Goal: Communication & Community: Share content

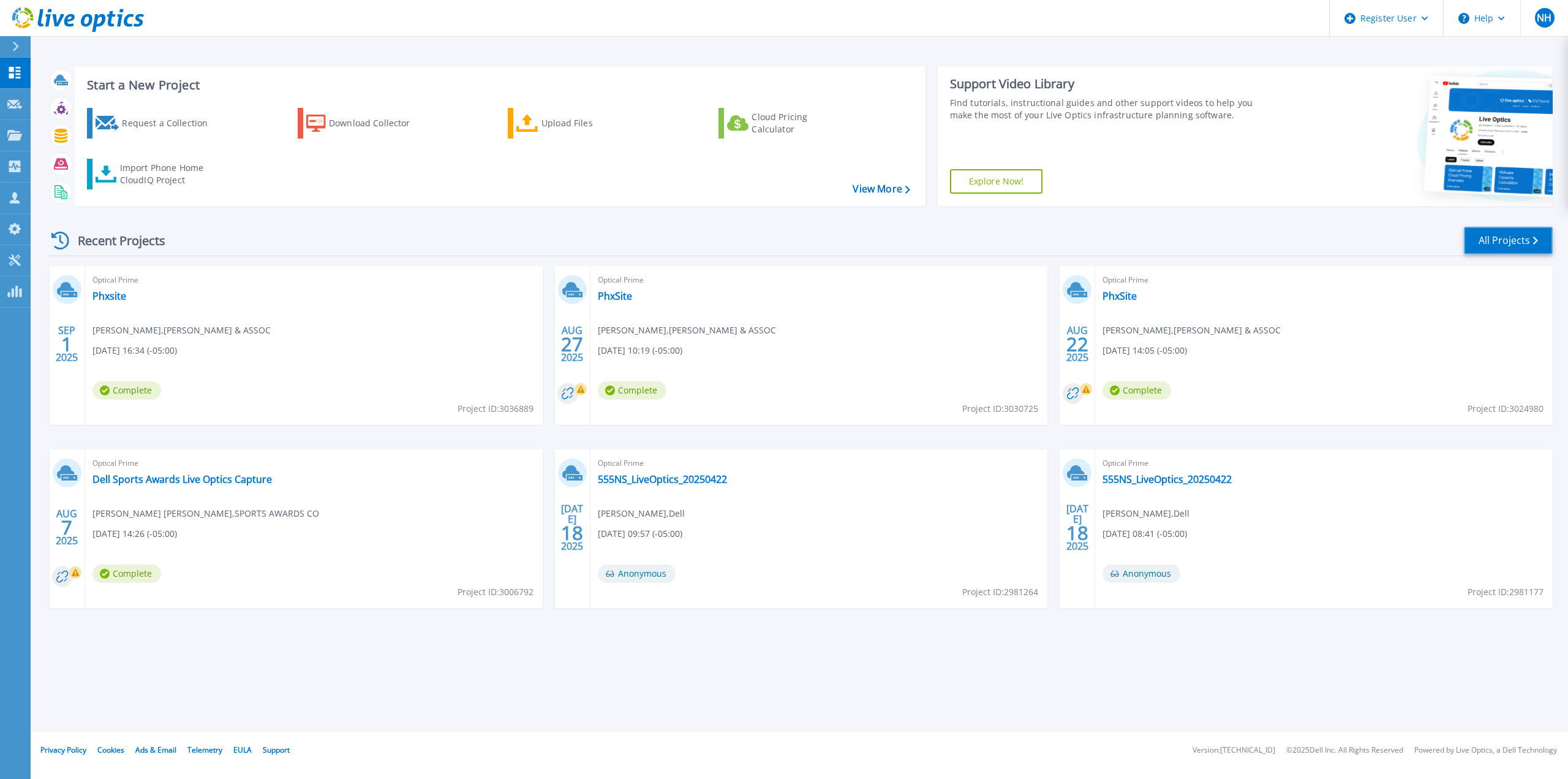
click at [1484, 240] on link "All Projects" at bounding box center [1508, 240] width 89 height 28
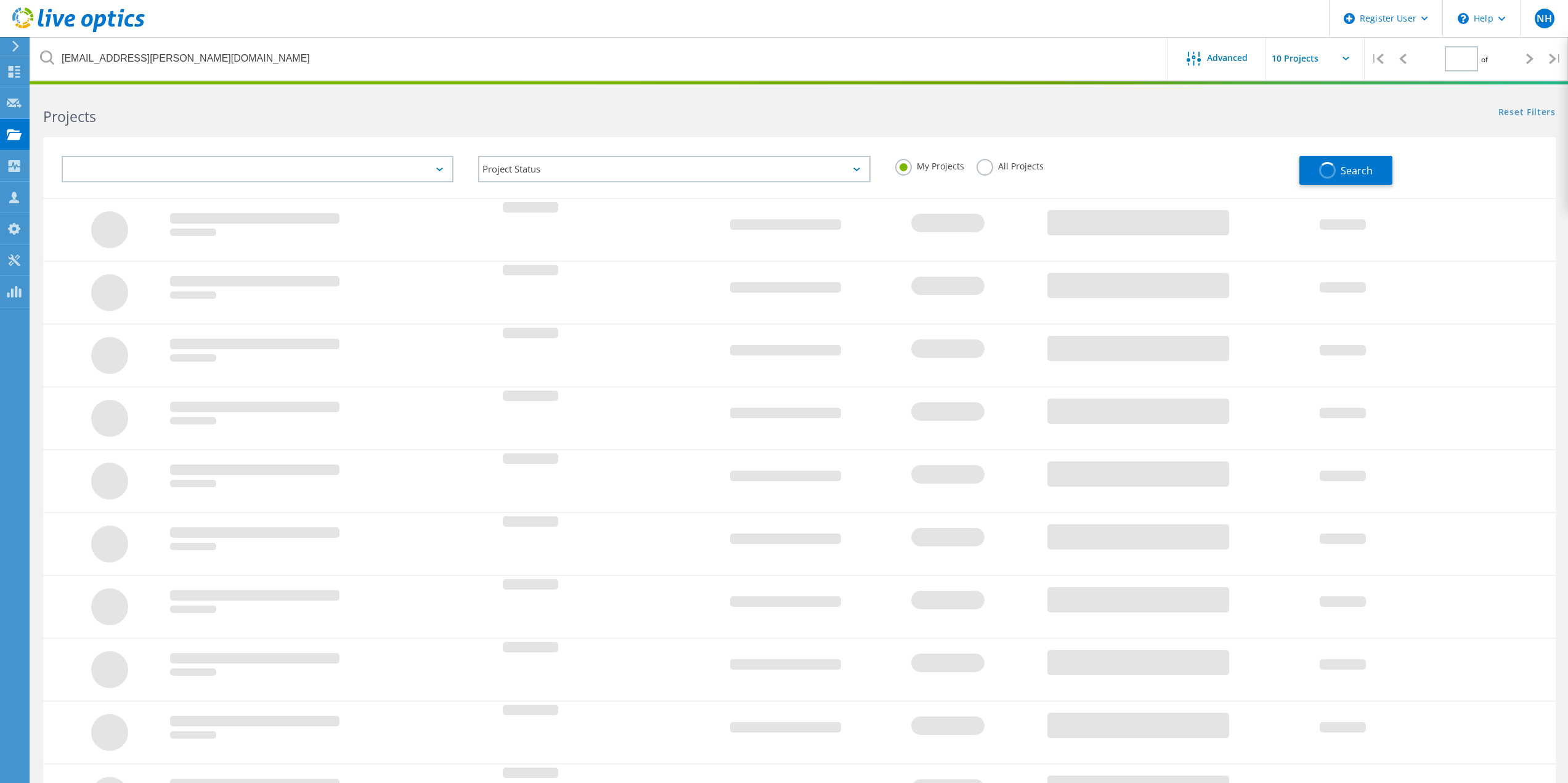
type input "1"
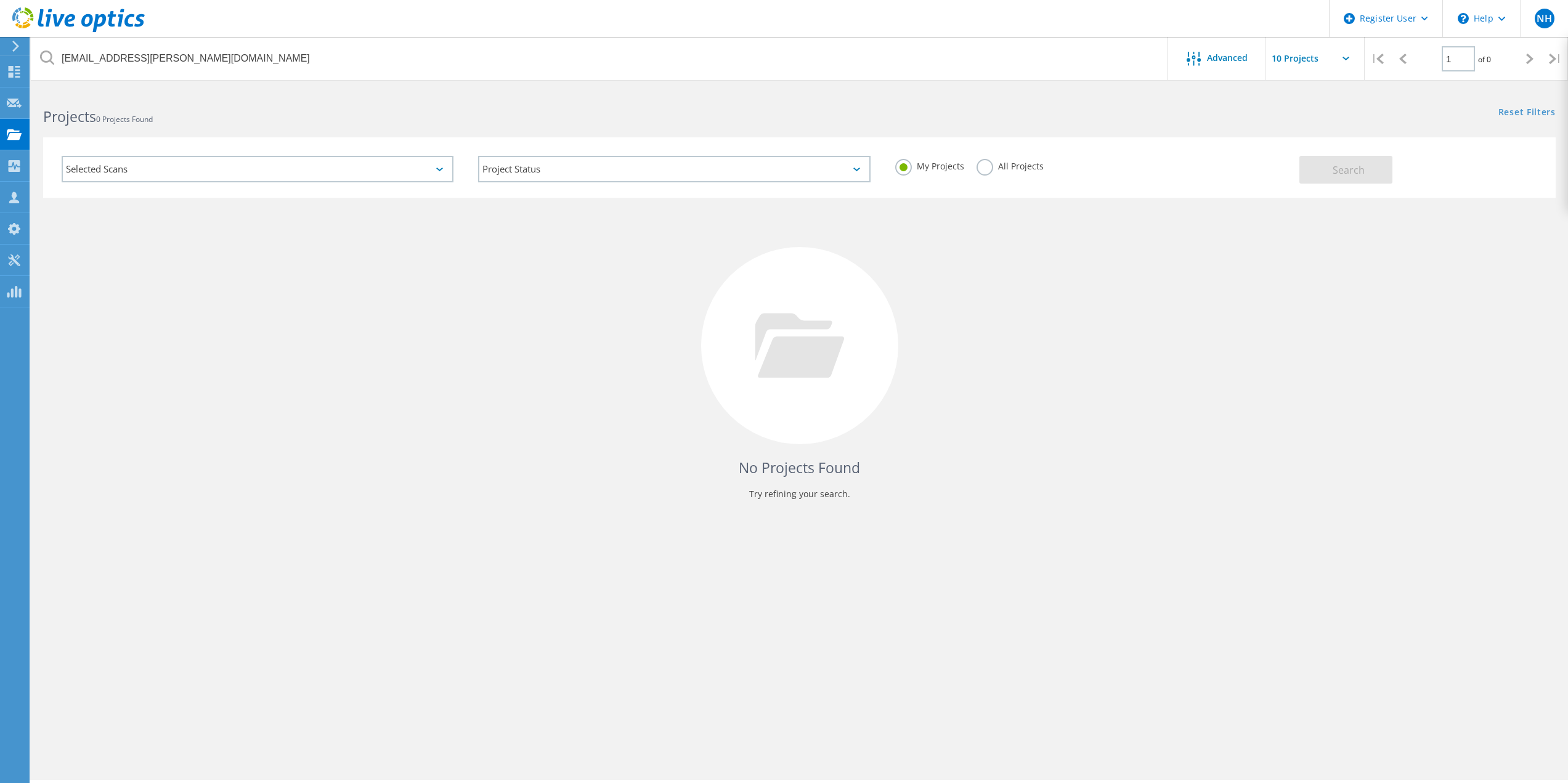
click at [978, 163] on label "All Projects" at bounding box center [1010, 165] width 67 height 12
click at [0, 0] on input "All Projects" at bounding box center [0, 0] width 0 height 0
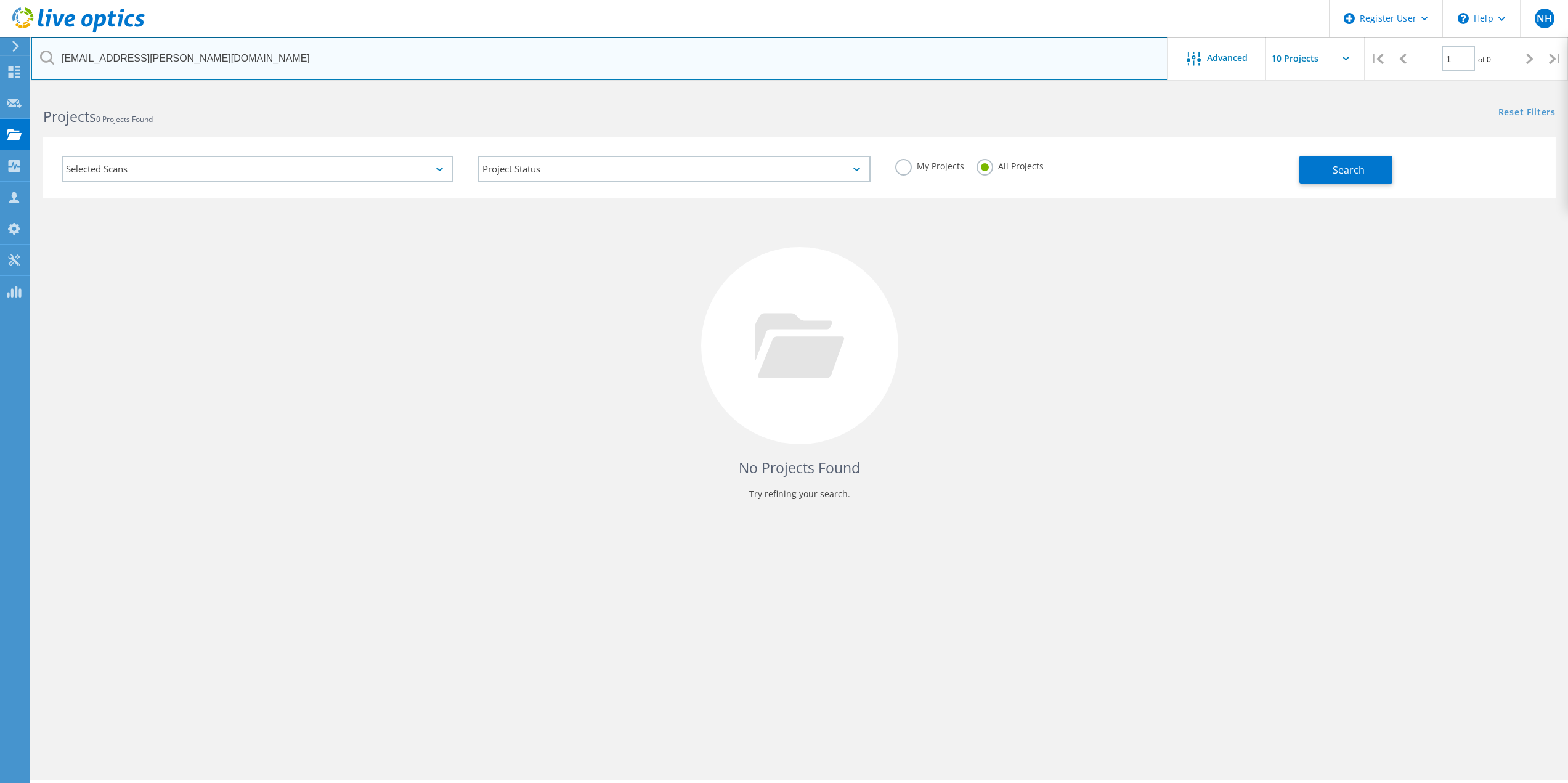
drag, startPoint x: 177, startPoint y: 59, endPoint x: 308, endPoint y: 72, distance: 131.6
click at [197, 58] on input "vvaccarella@ricondo.com" at bounding box center [599, 58] width 1138 height 43
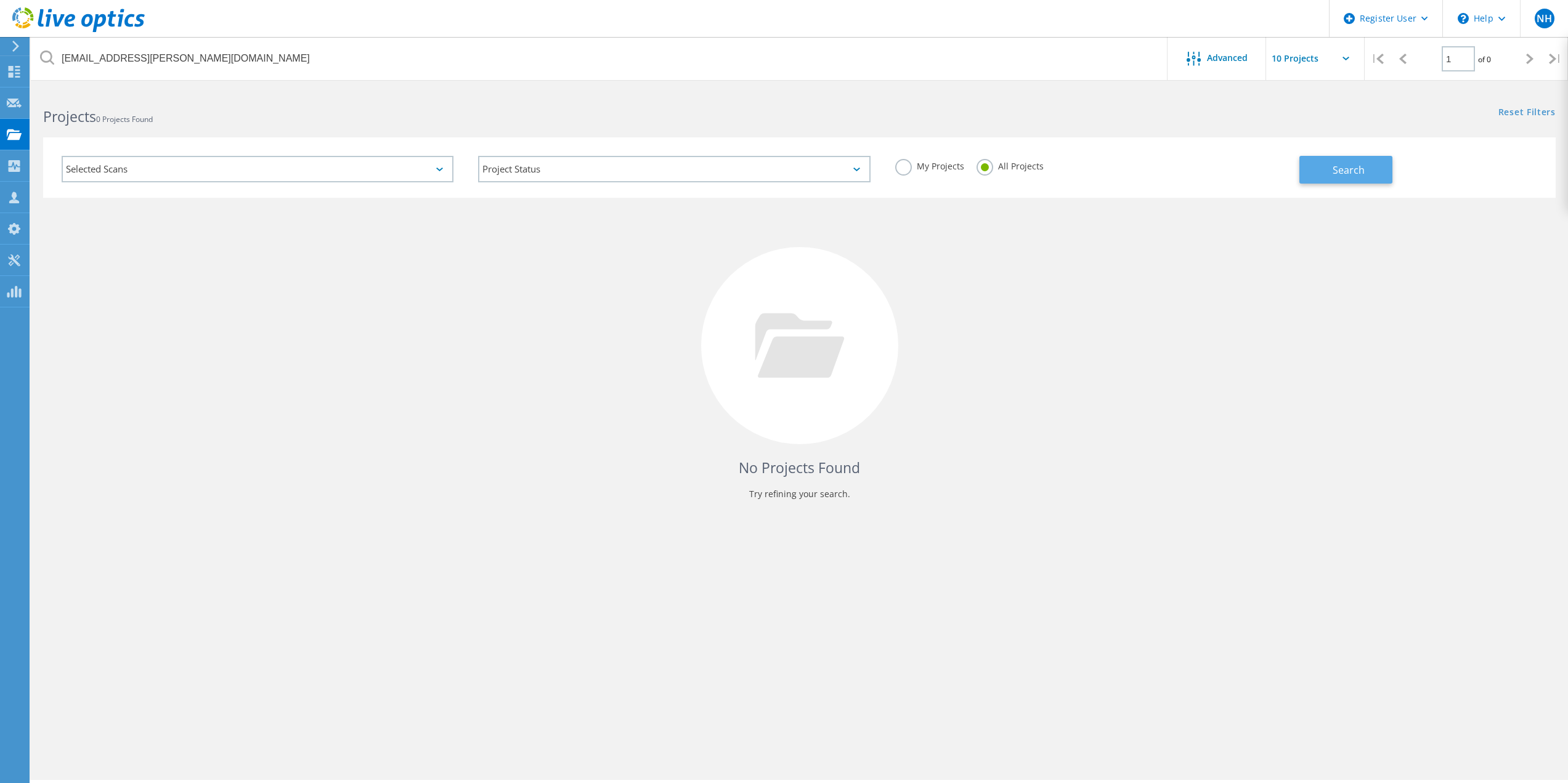
click at [1318, 178] on button "Search" at bounding box center [1345, 169] width 93 height 28
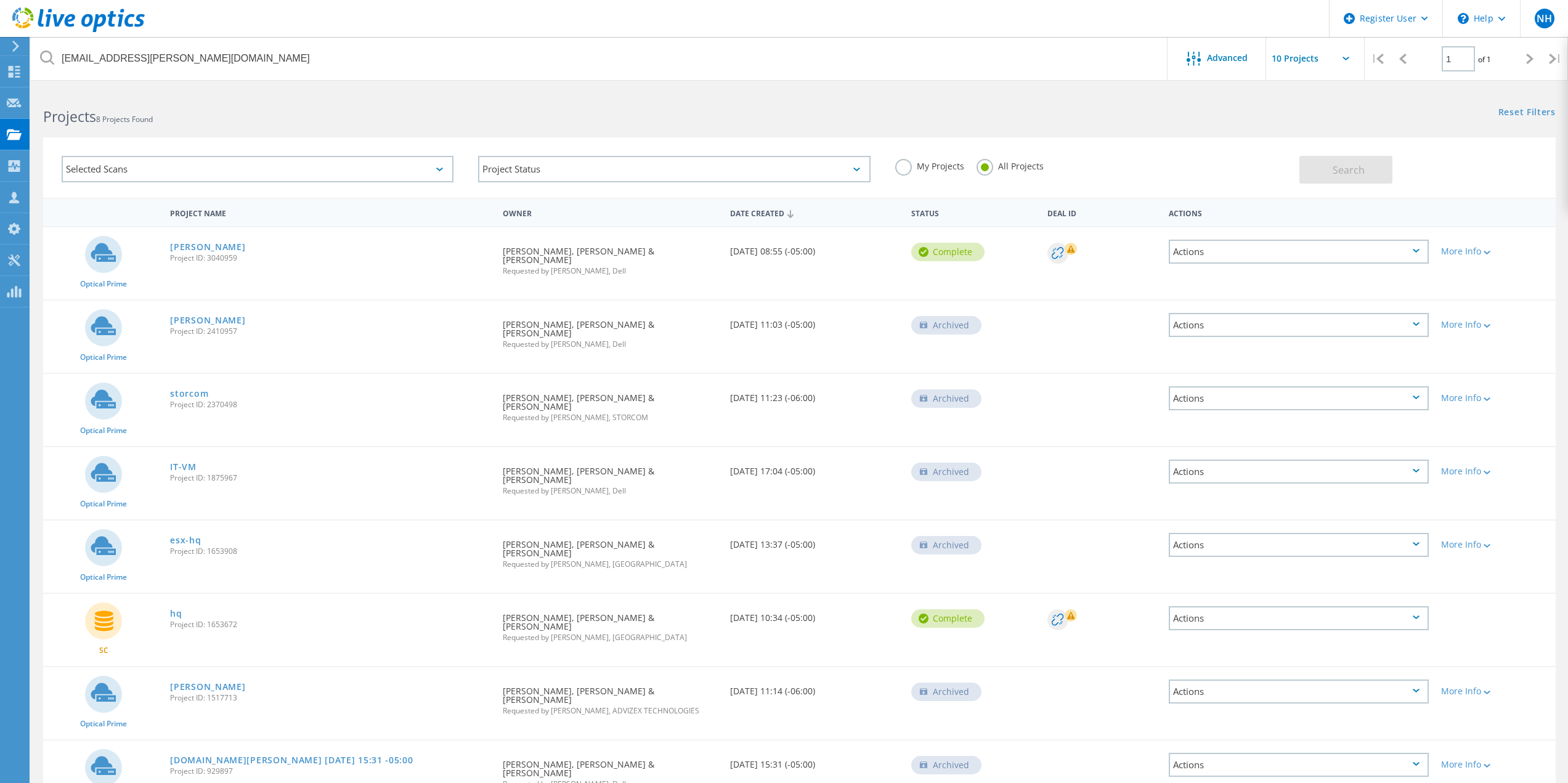
click at [197, 254] on span "Project ID: 3040959" at bounding box center [330, 258] width 321 height 7
click at [197, 248] on link "ricondo" at bounding box center [208, 247] width 75 height 8
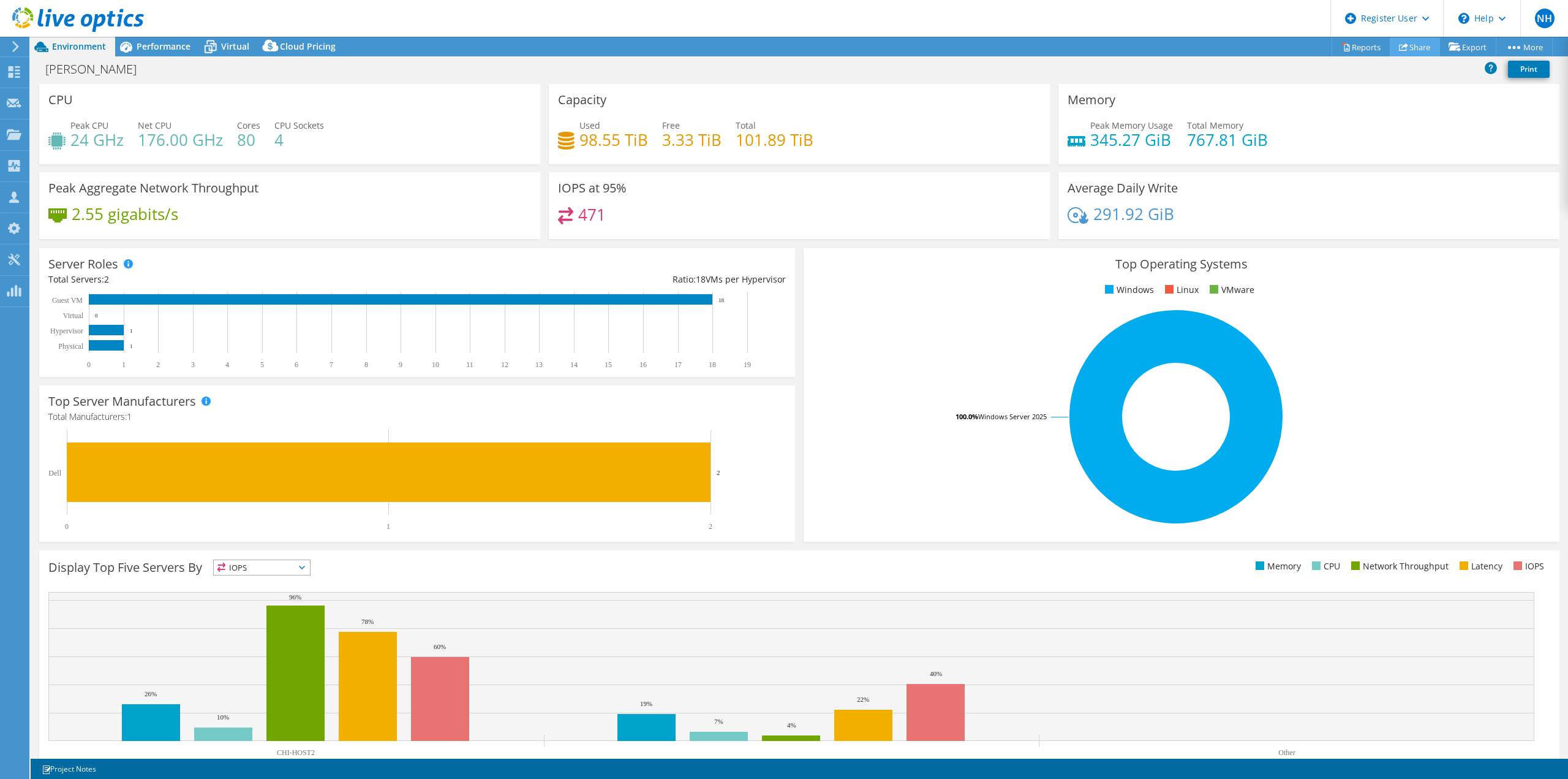
click at [1405, 46] on link "Share" at bounding box center [1414, 46] width 50 height 19
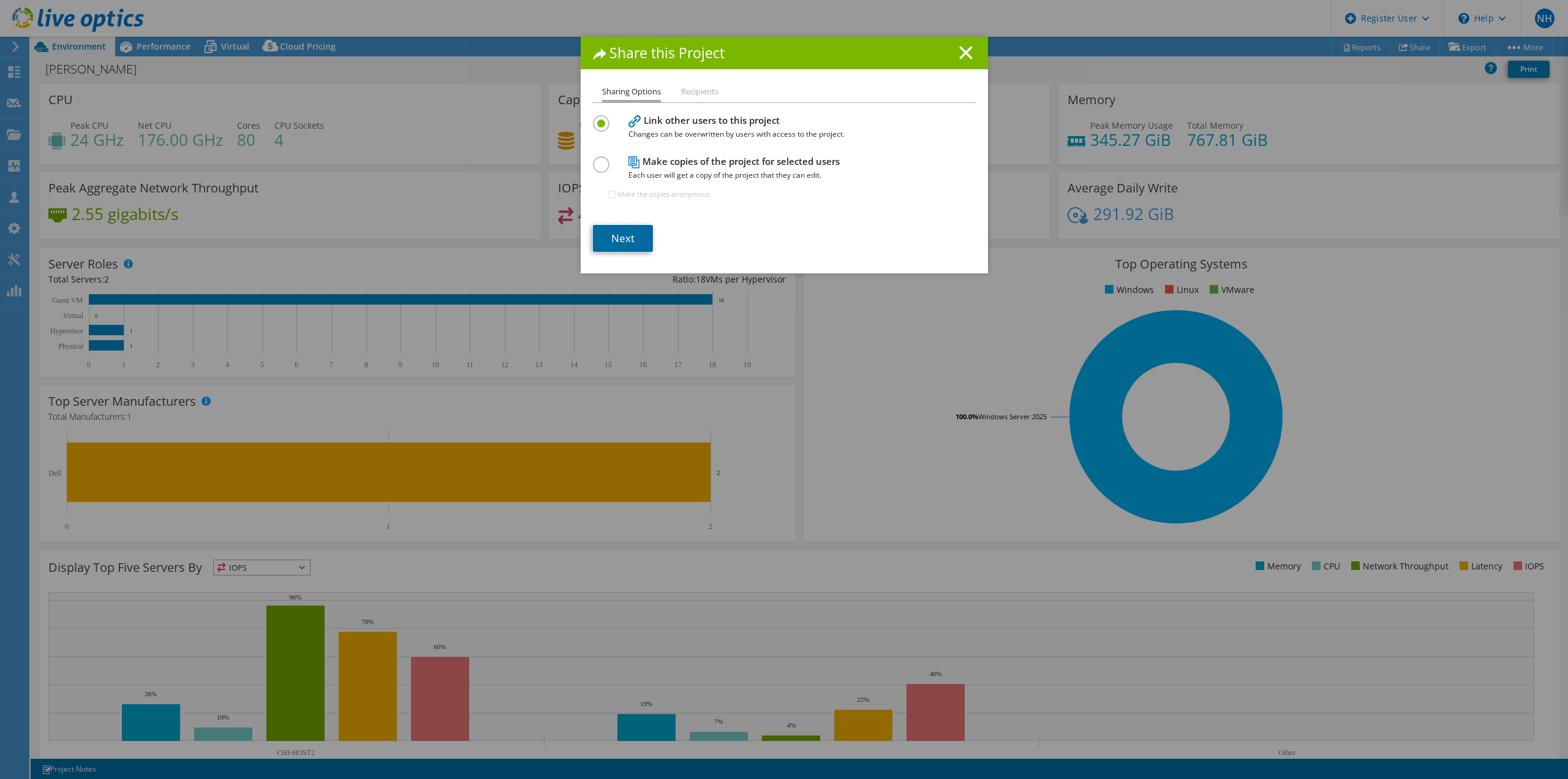
drag, startPoint x: 620, startPoint y: 242, endPoint x: 706, endPoint y: 298, distance: 102.6
click at [620, 242] on link "Next" at bounding box center [622, 238] width 60 height 27
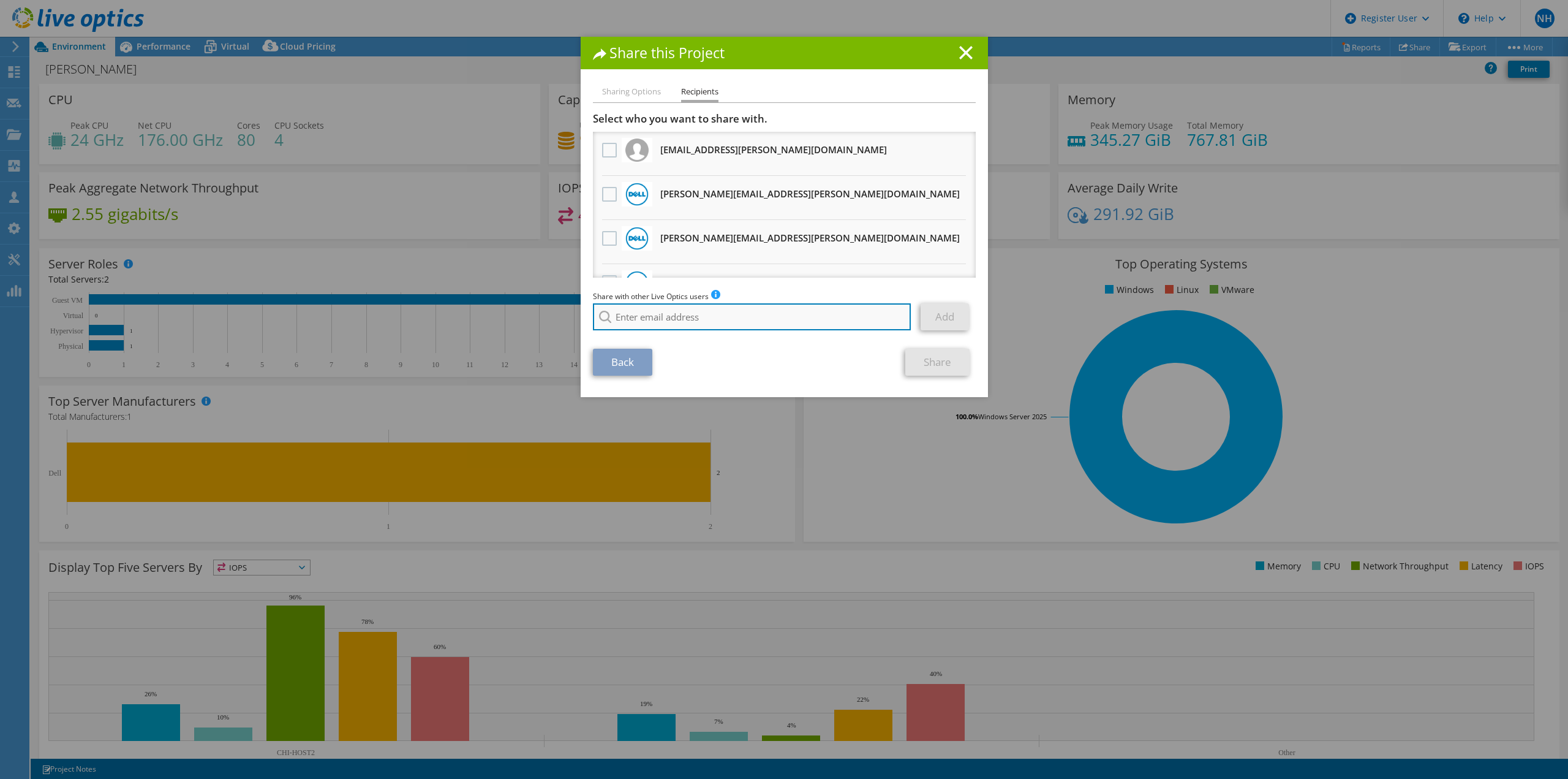
click at [722, 321] on input "search" at bounding box center [752, 317] width 319 height 27
paste input "mfrancis@redapt.com"
type input "mfrancis@redapt.com"
click at [931, 318] on link "Add" at bounding box center [944, 317] width 48 height 27
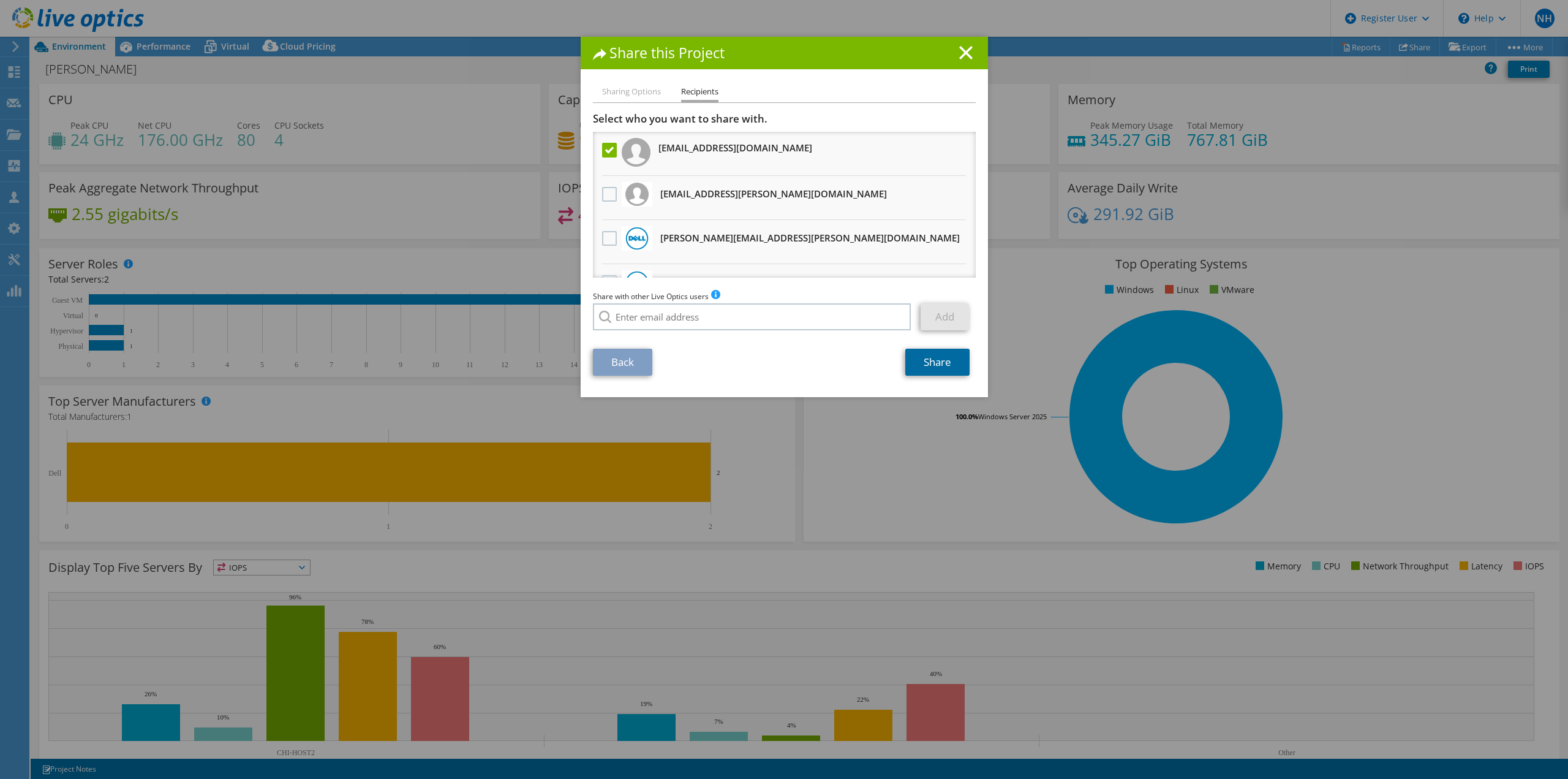
click at [927, 366] on link "Share" at bounding box center [937, 362] width 65 height 27
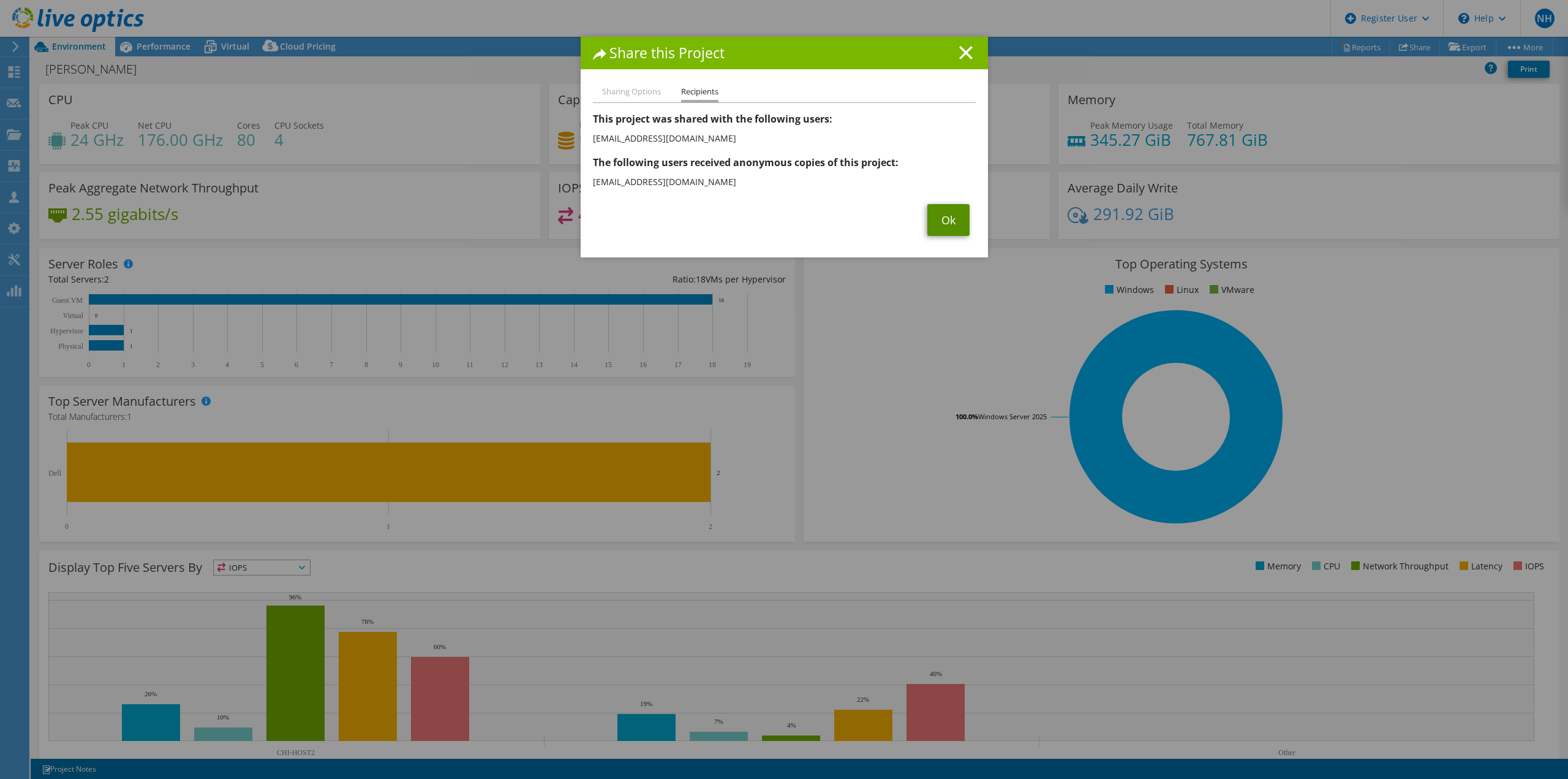
click at [951, 219] on link "Ok" at bounding box center [948, 219] width 43 height 32
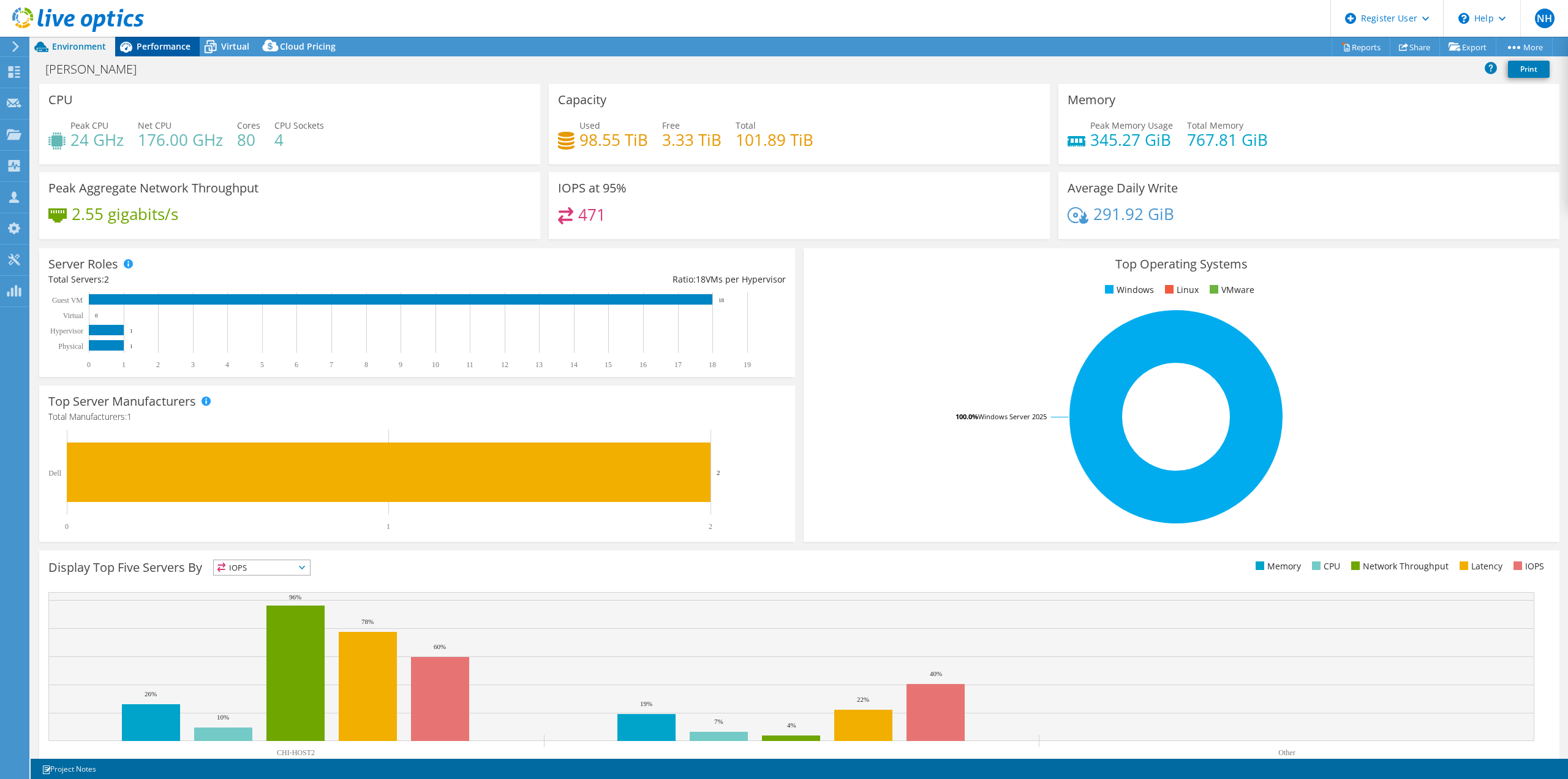
click at [152, 45] on span "Performance" at bounding box center [164, 46] width 54 height 12
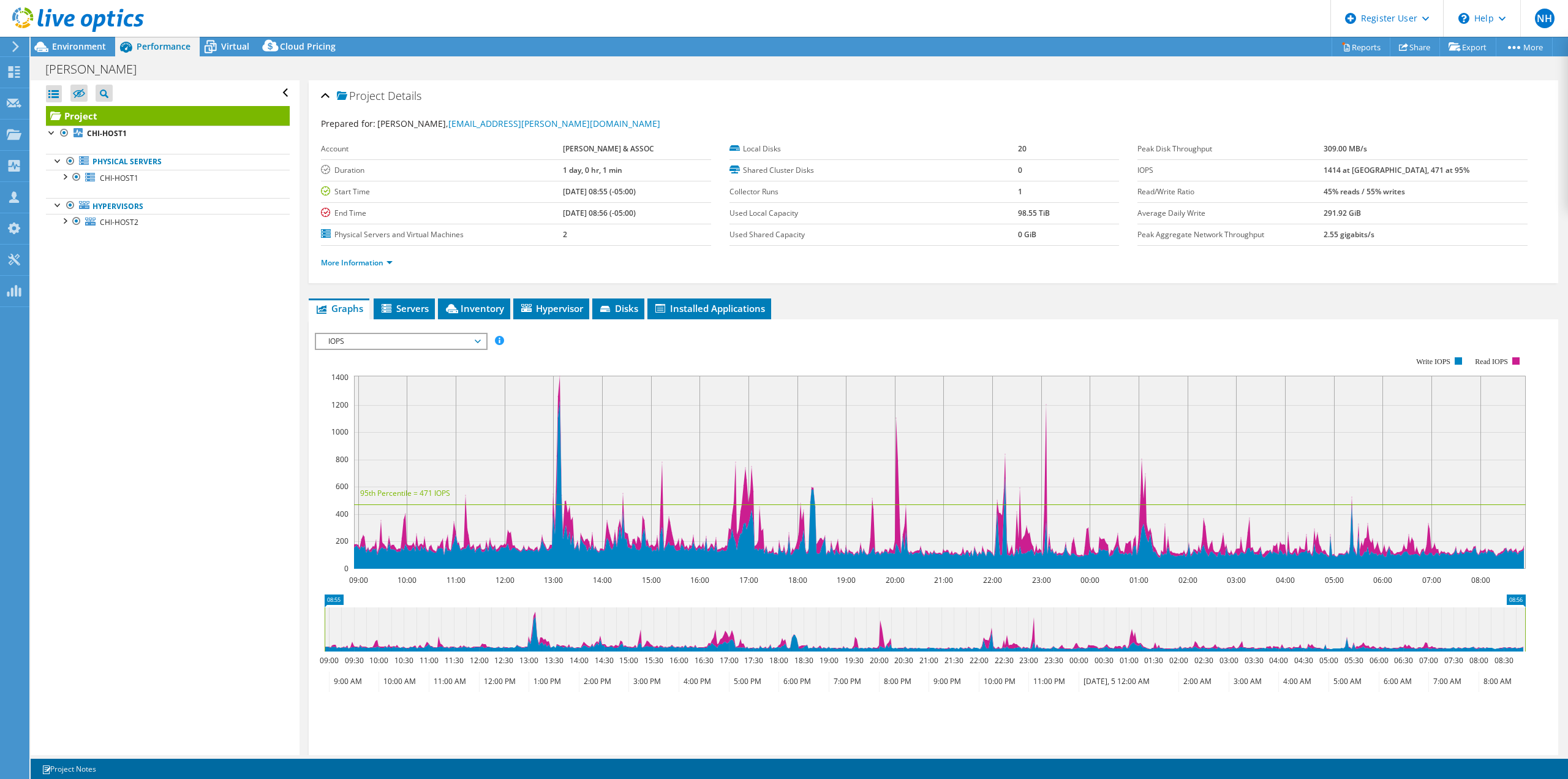
click at [457, 345] on span "IOPS" at bounding box center [401, 341] width 157 height 15
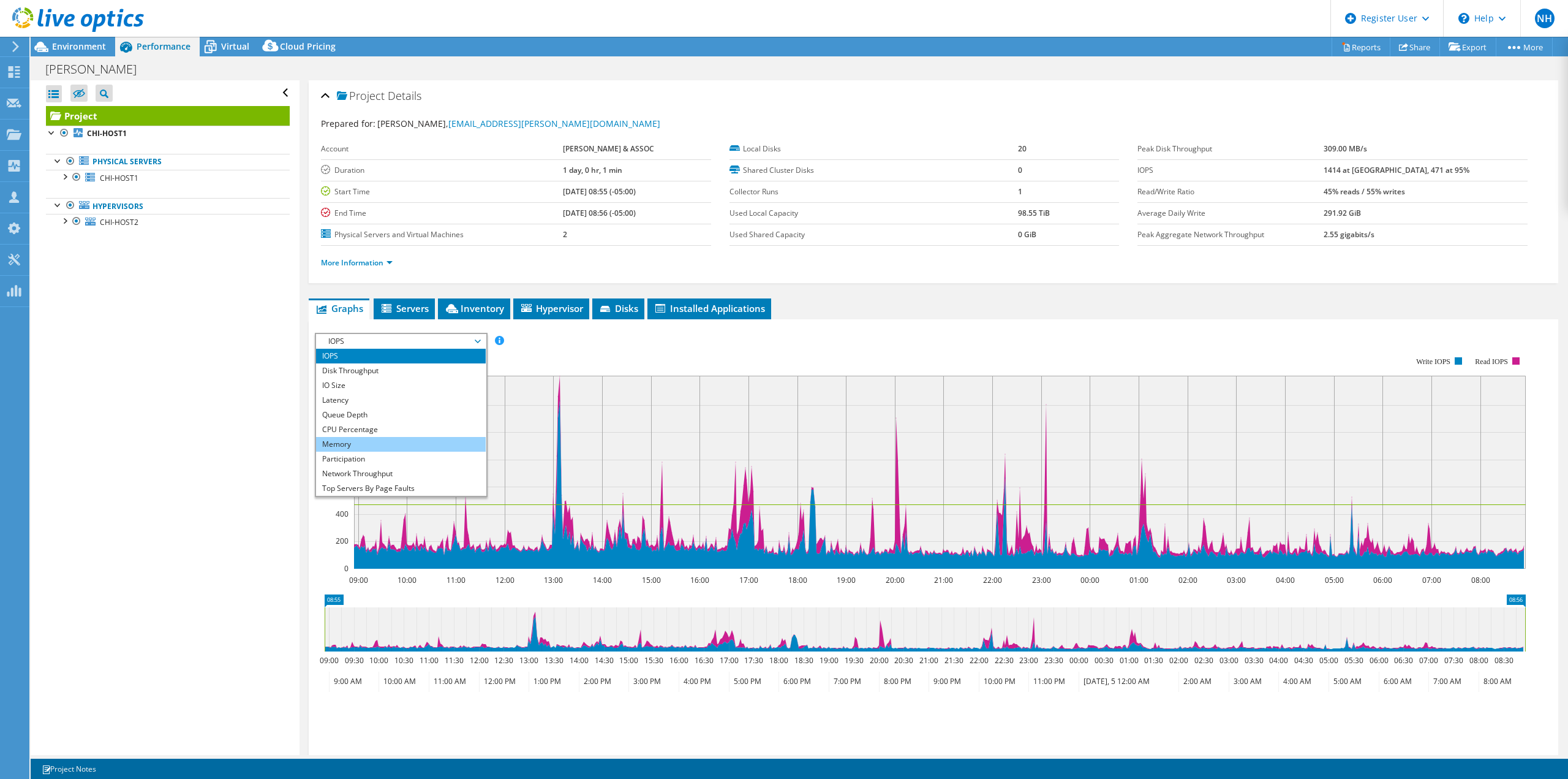
click at [420, 445] on li "Memory" at bounding box center [401, 444] width 170 height 15
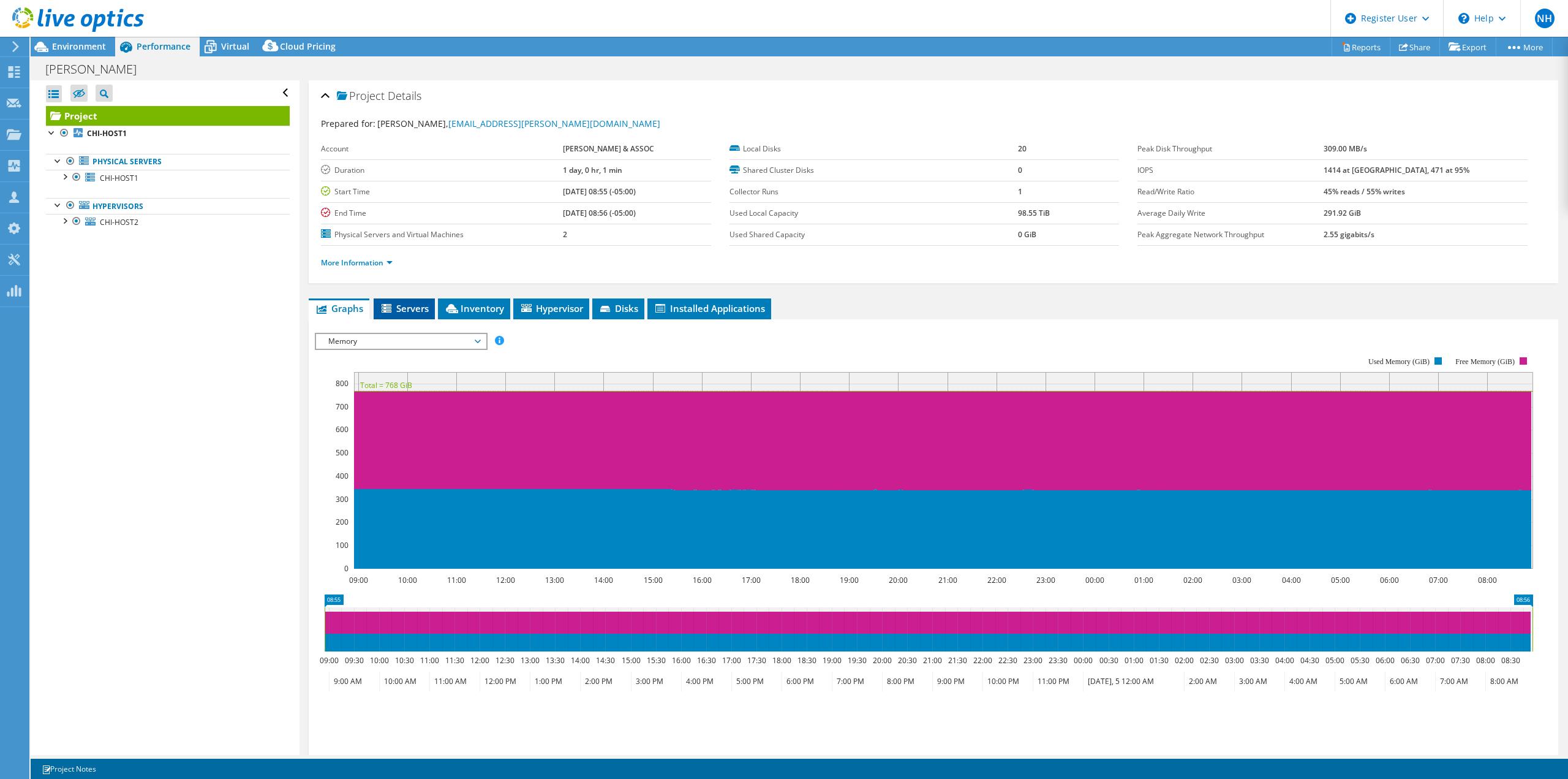
click at [406, 298] on li "Servers" at bounding box center [404, 309] width 61 height 21
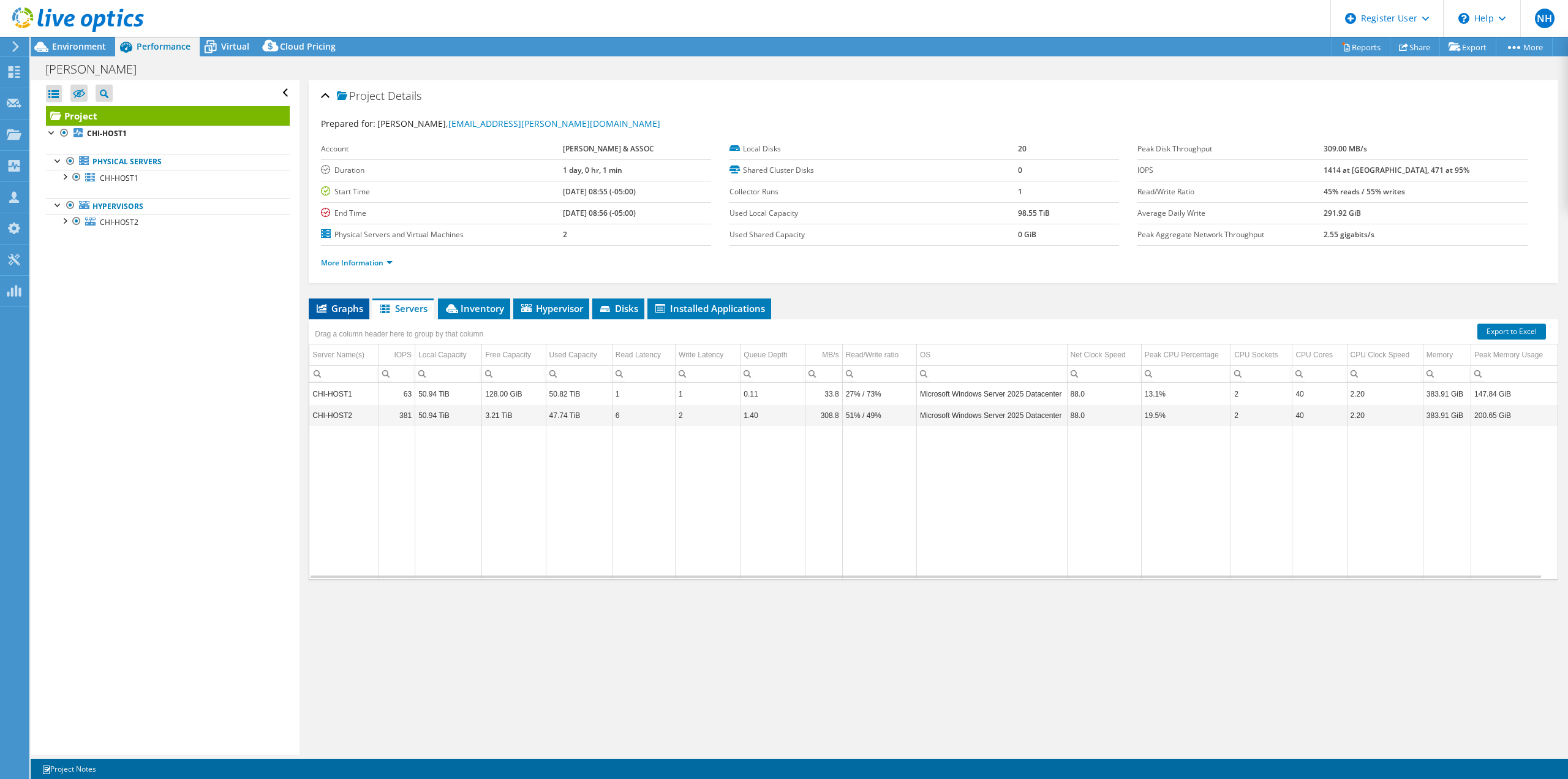
click at [343, 310] on span "Graphs" at bounding box center [339, 308] width 48 height 12
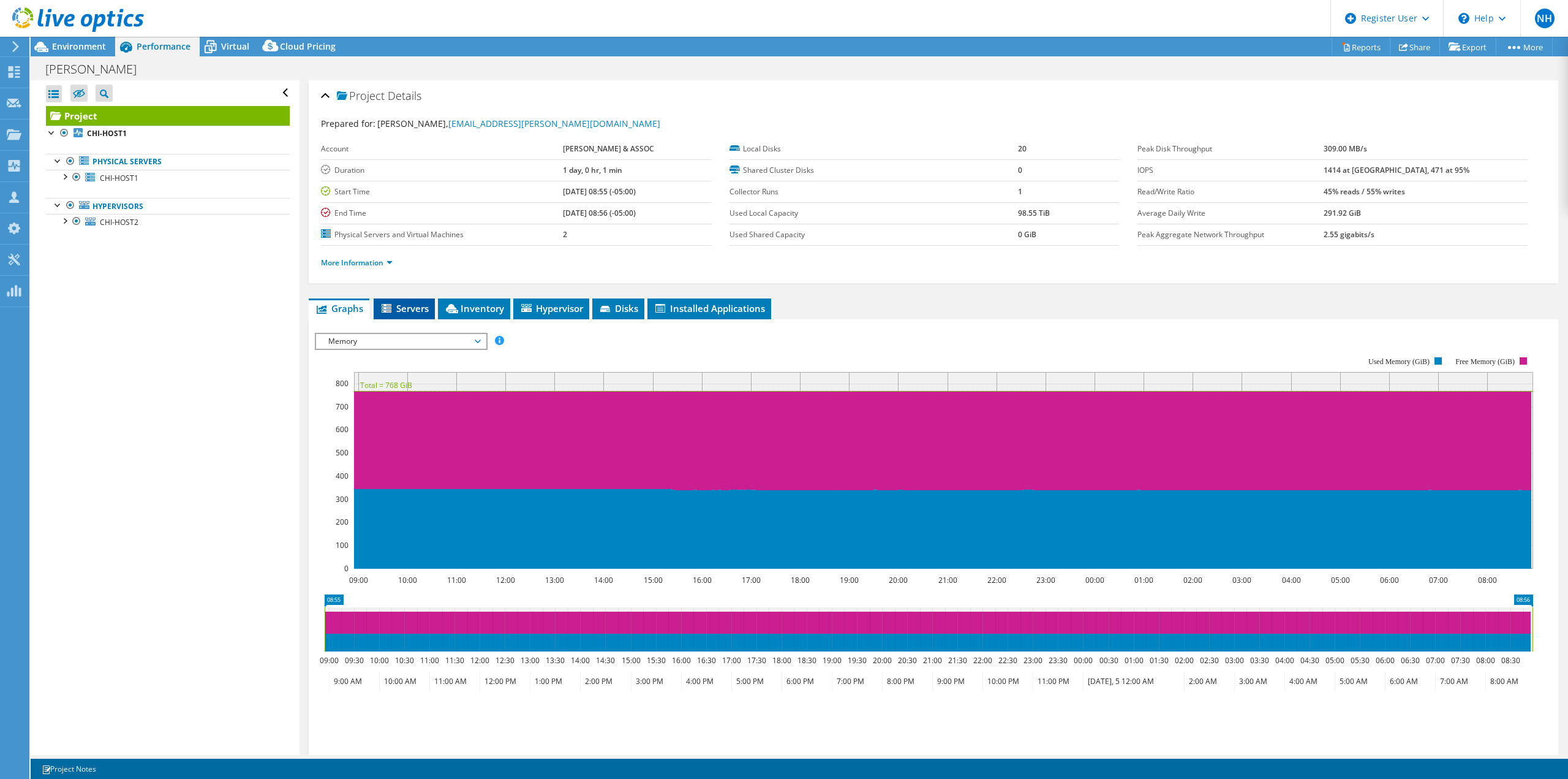
click at [387, 304] on icon at bounding box center [386, 308] width 10 height 8
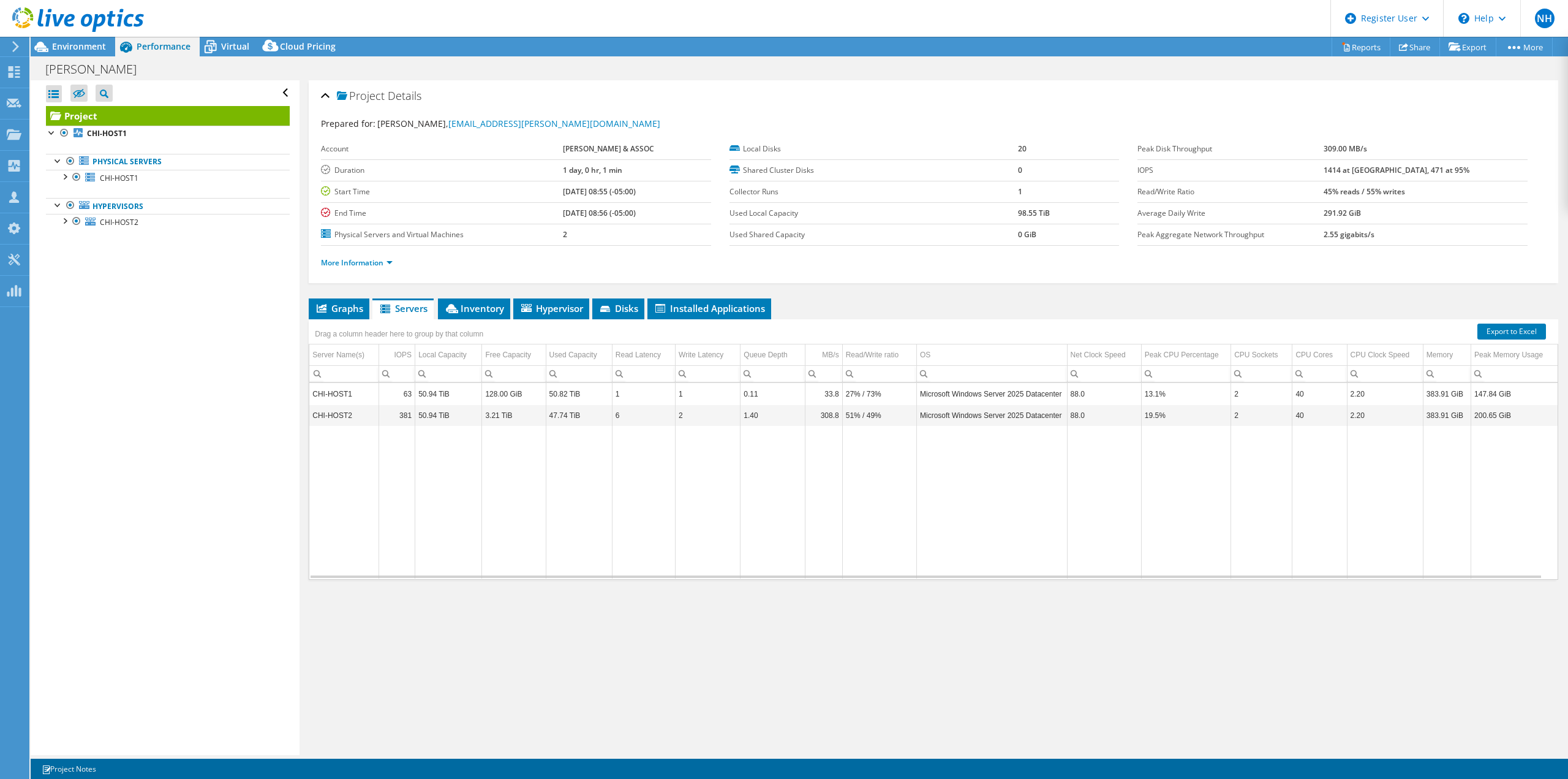
drag, startPoint x: 337, startPoint y: 308, endPoint x: 314, endPoint y: 370, distance: 66.1
click at [337, 310] on span "Graphs" at bounding box center [339, 308] width 48 height 12
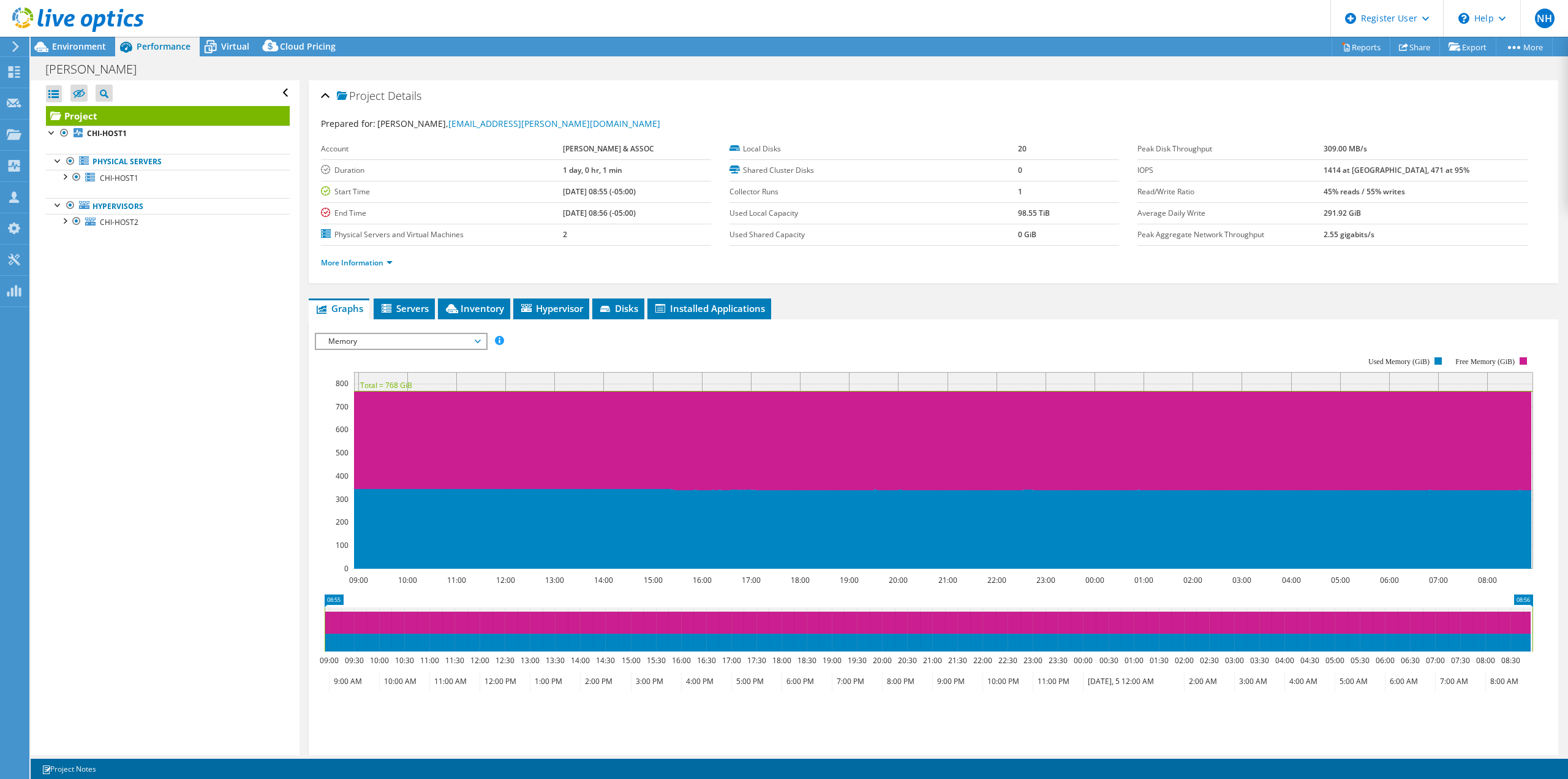
click at [215, 467] on div "Open All Close All Hide Excluded Nodes Project Tree Filter" at bounding box center [164, 417] width 268 height 674
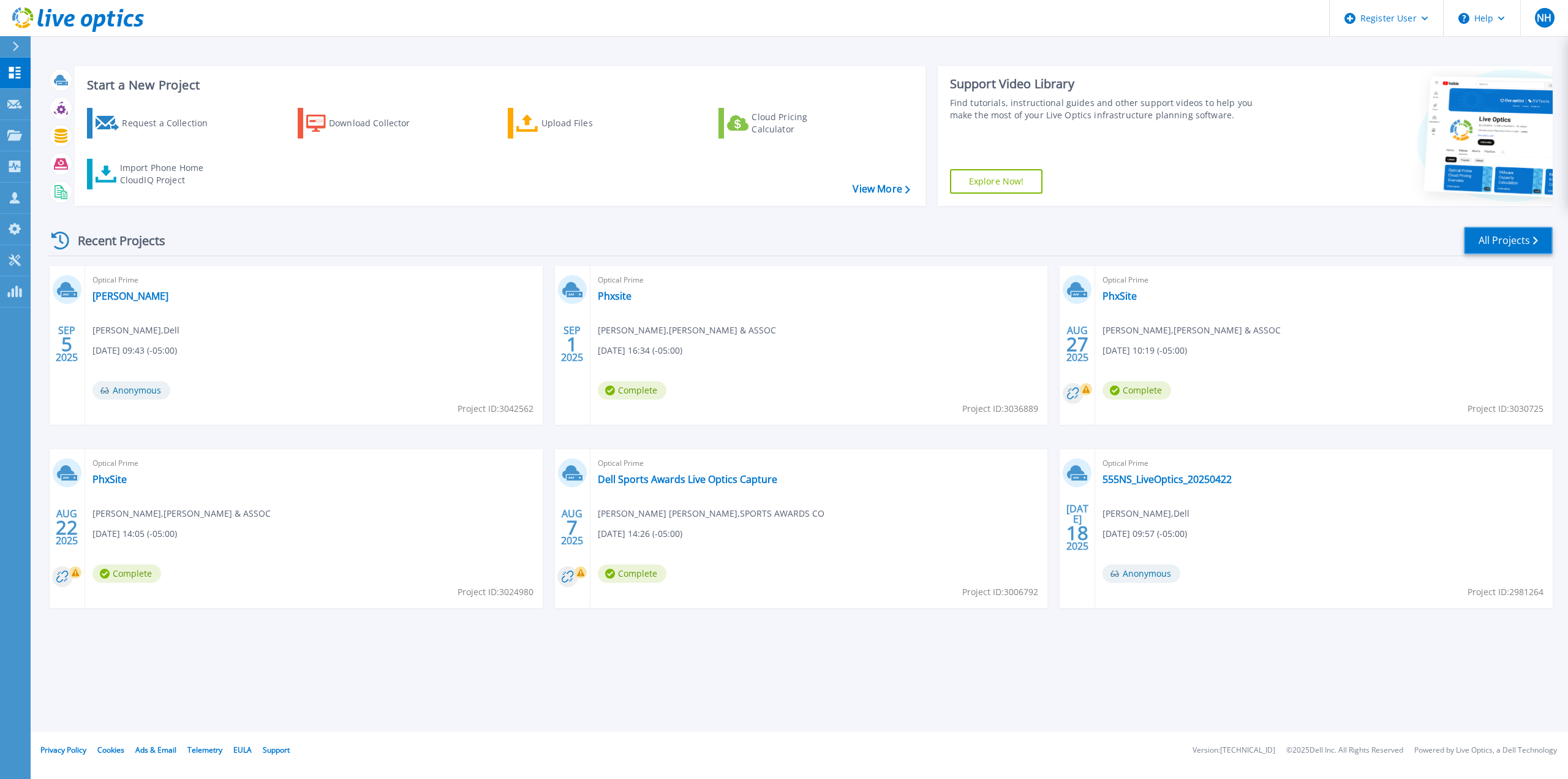
click at [1522, 238] on link "All Projects" at bounding box center [1508, 240] width 89 height 28
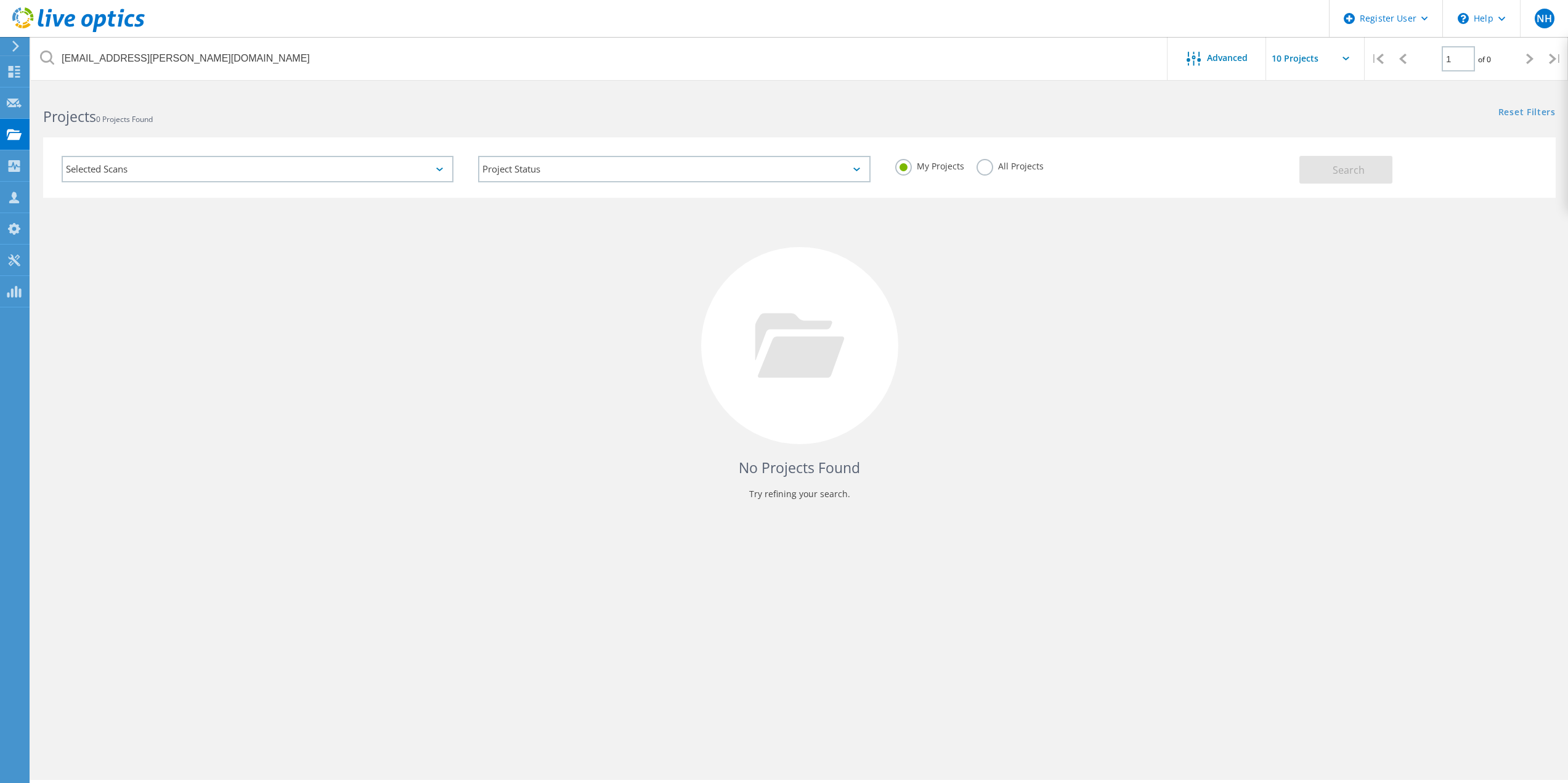
click at [985, 165] on label "All Projects" at bounding box center [1010, 165] width 67 height 12
click at [0, 0] on input "All Projects" at bounding box center [0, 0] width 0 height 0
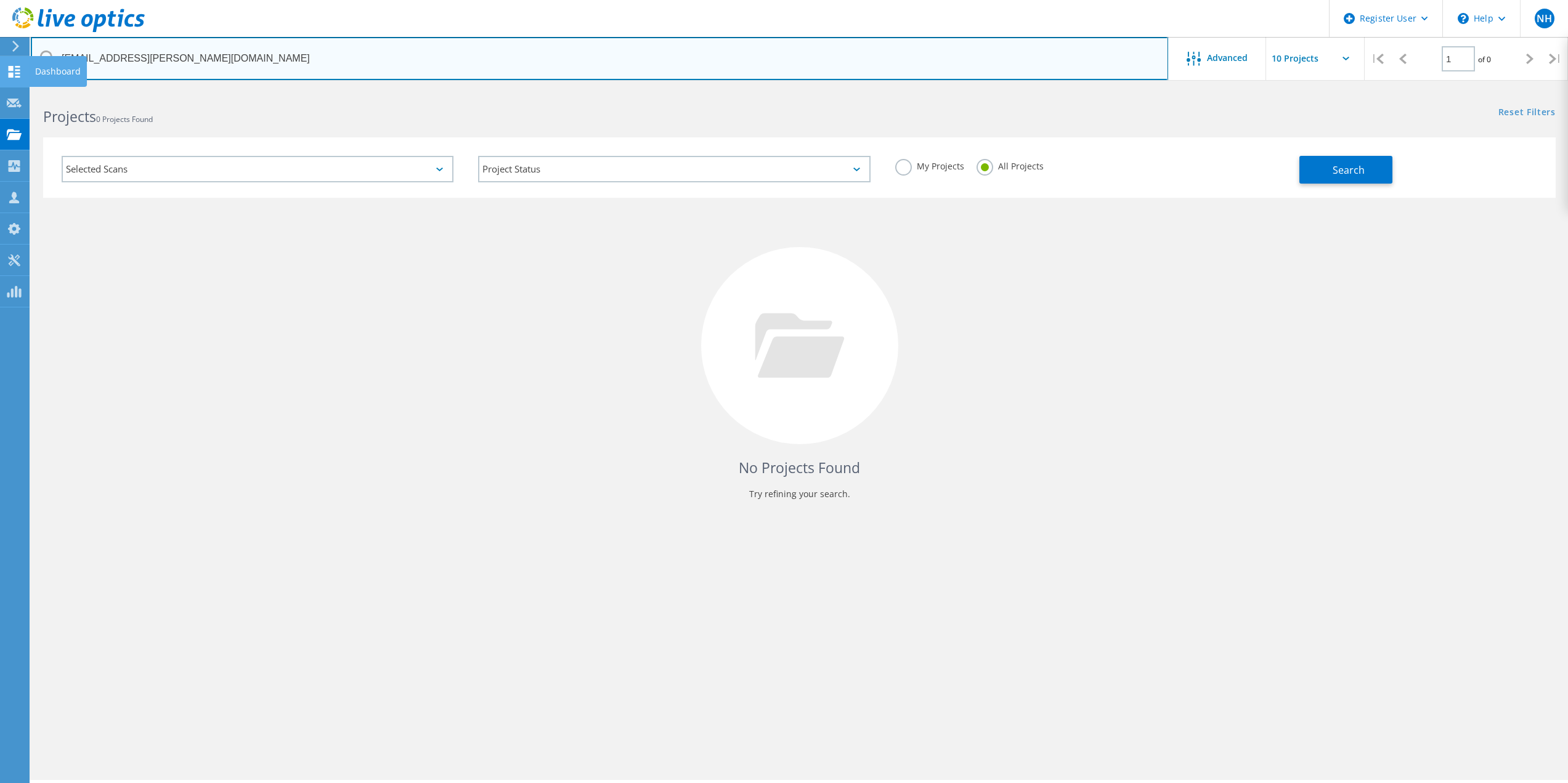
drag, startPoint x: 199, startPoint y: 58, endPoint x: 3, endPoint y: 58, distance: 196.0
click at [3, 90] on div "Register User \n Help Explore Helpful Articles Contact Support NH Dell User Nat…" at bounding box center [784, 453] width 1568 height 727
click at [279, 58] on input "vvaccarella@ricondo.com" at bounding box center [599, 58] width 1138 height 43
click at [214, 60] on input "vvaccarella@ricondo.com" at bounding box center [599, 58] width 1138 height 43
drag, startPoint x: 187, startPoint y: 60, endPoint x: 40, endPoint y: 57, distance: 147.0
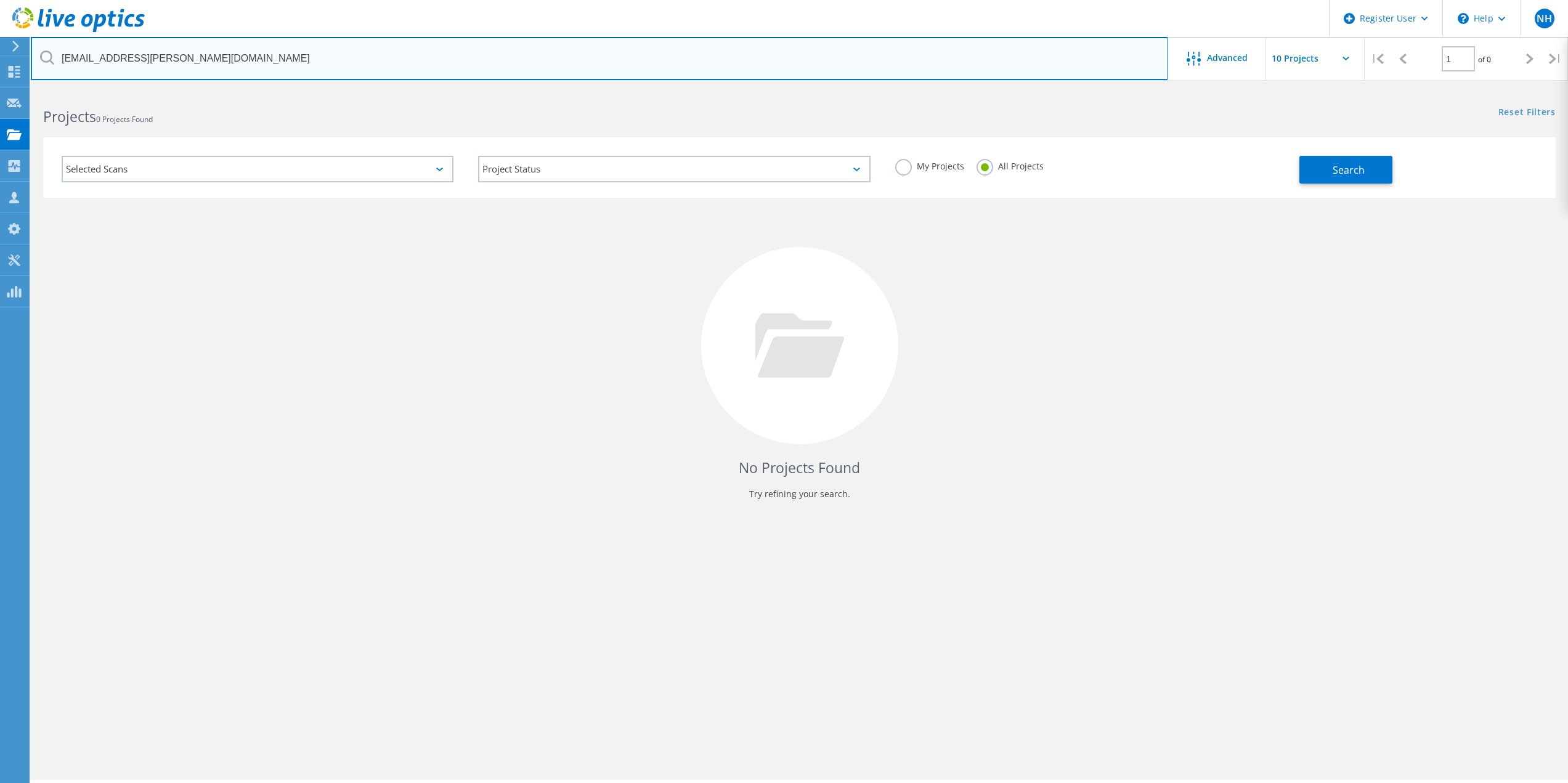
click at [40, 57] on div "vvaccarella@ricondo.com" at bounding box center [599, 58] width 1137 height 43
paste input "aputchaven@iscbridge"
type input "aputchaven@iscbridge.com"
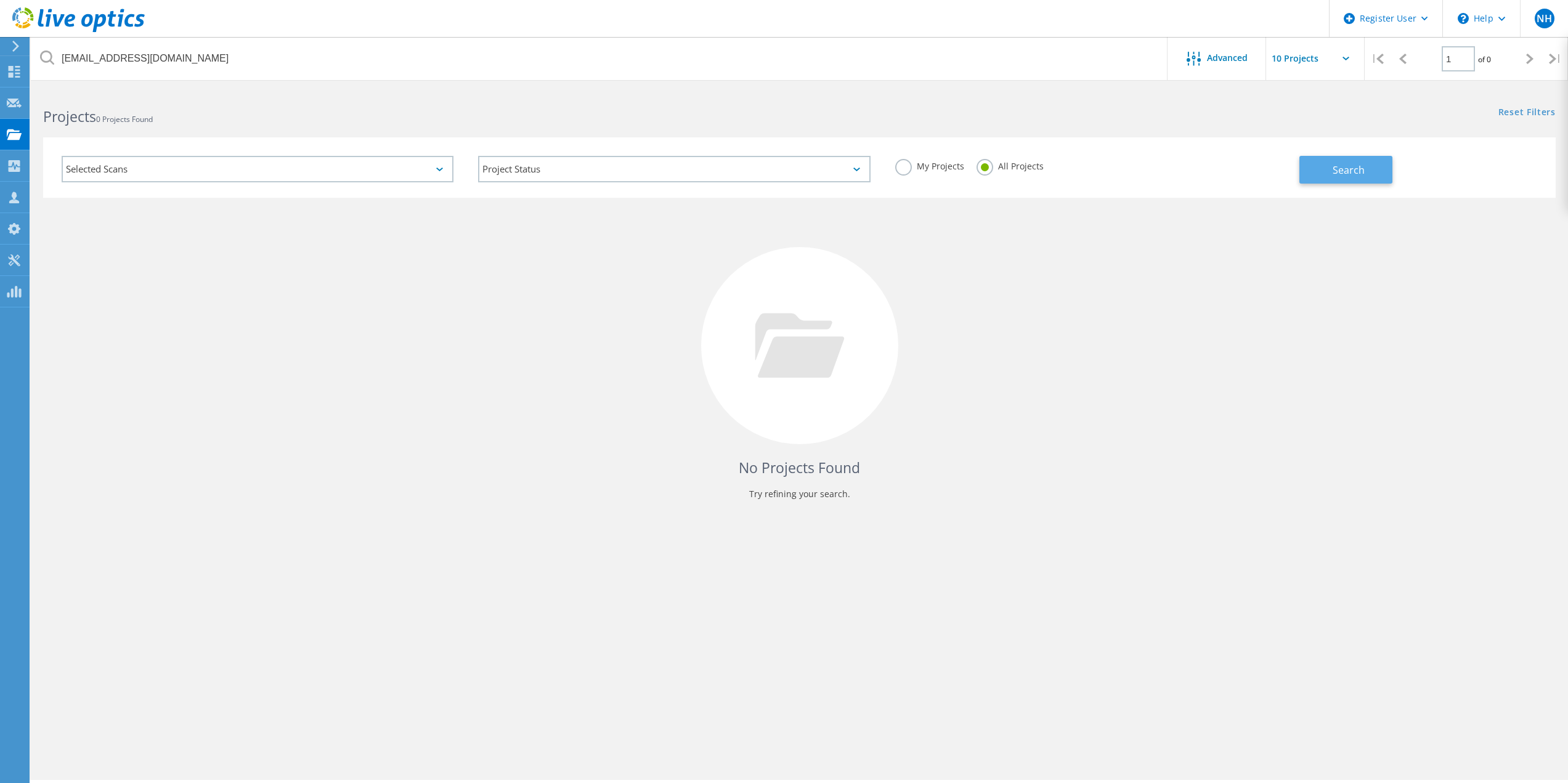
click at [1346, 161] on button "Search" at bounding box center [1345, 169] width 93 height 28
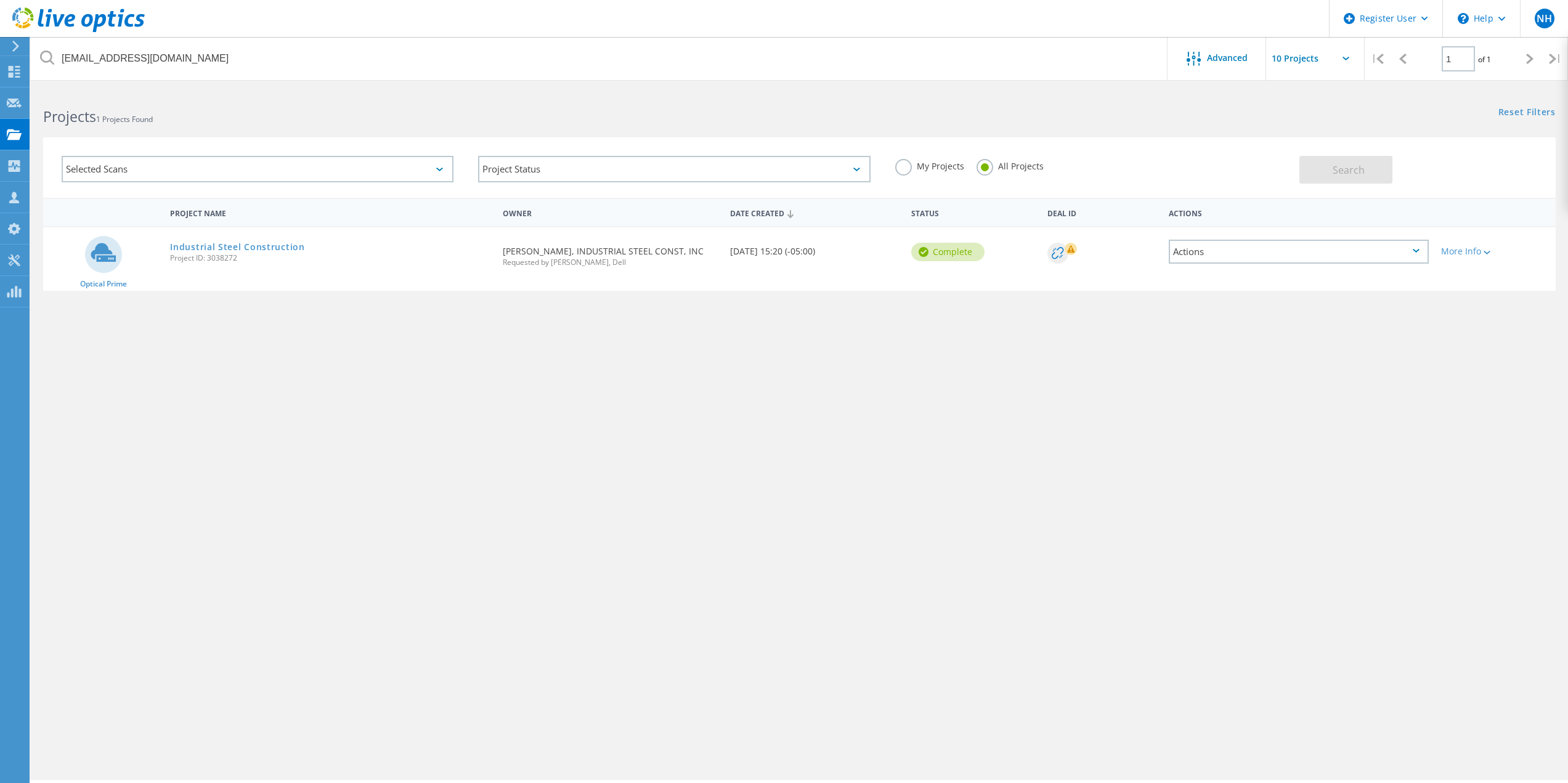
drag, startPoint x: 199, startPoint y: 241, endPoint x: 218, endPoint y: 257, distance: 24.8
click at [199, 243] on link "Industrial Steel Construction" at bounding box center [237, 247] width 134 height 8
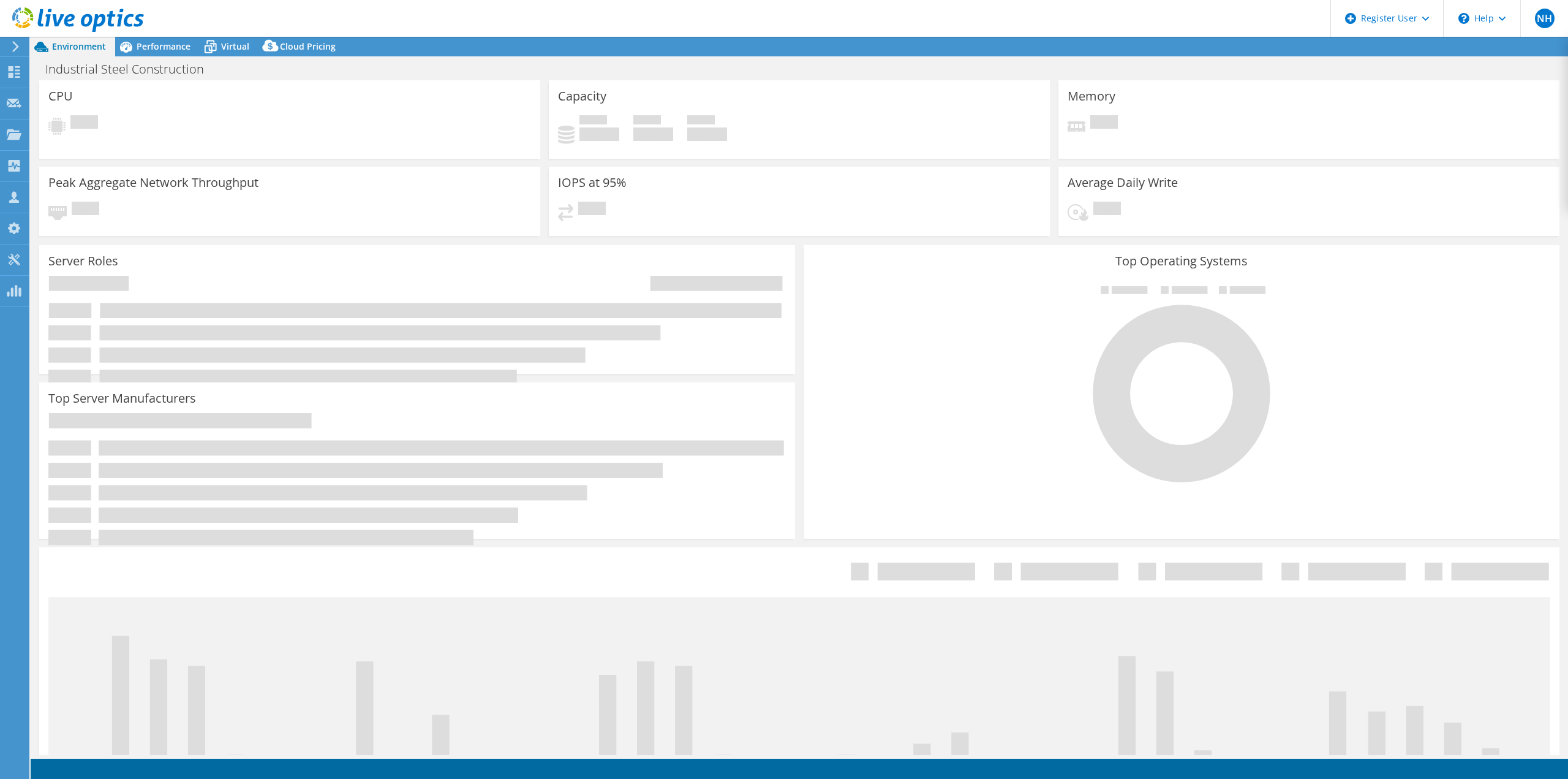
select select "USD"
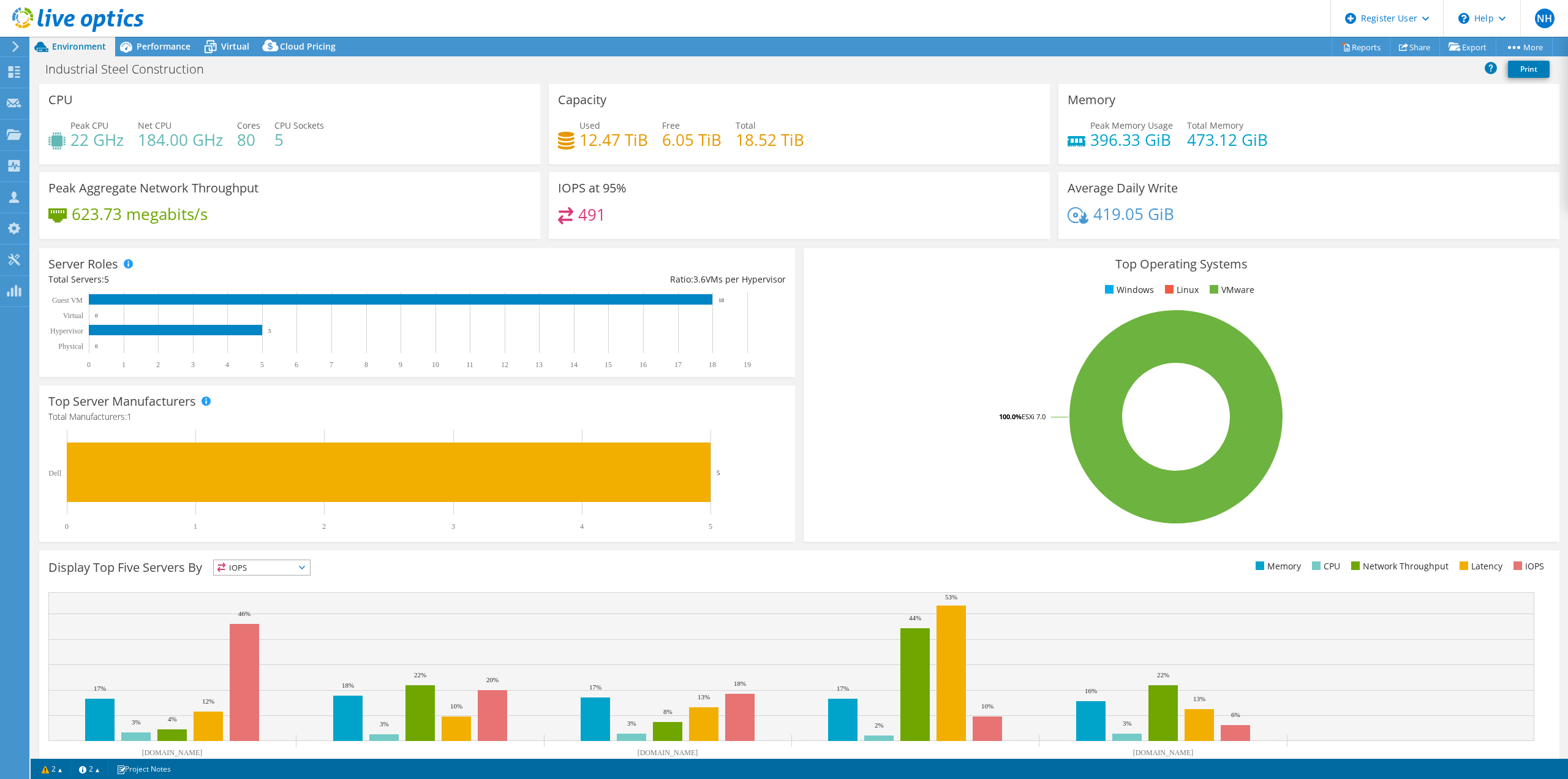
click at [361, 349] on rect at bounding box center [412, 330] width 726 height 77
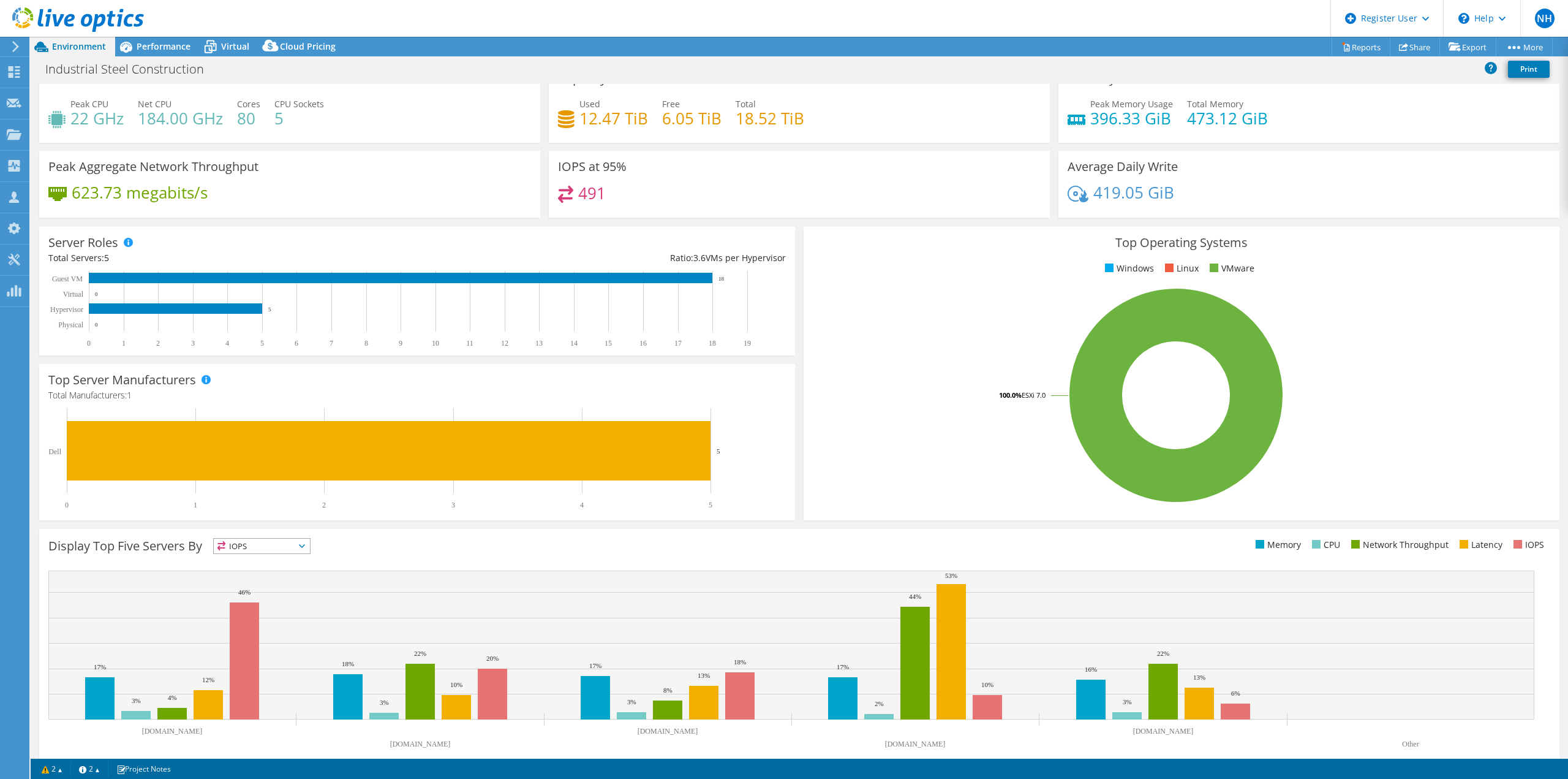
scroll to position [39, 0]
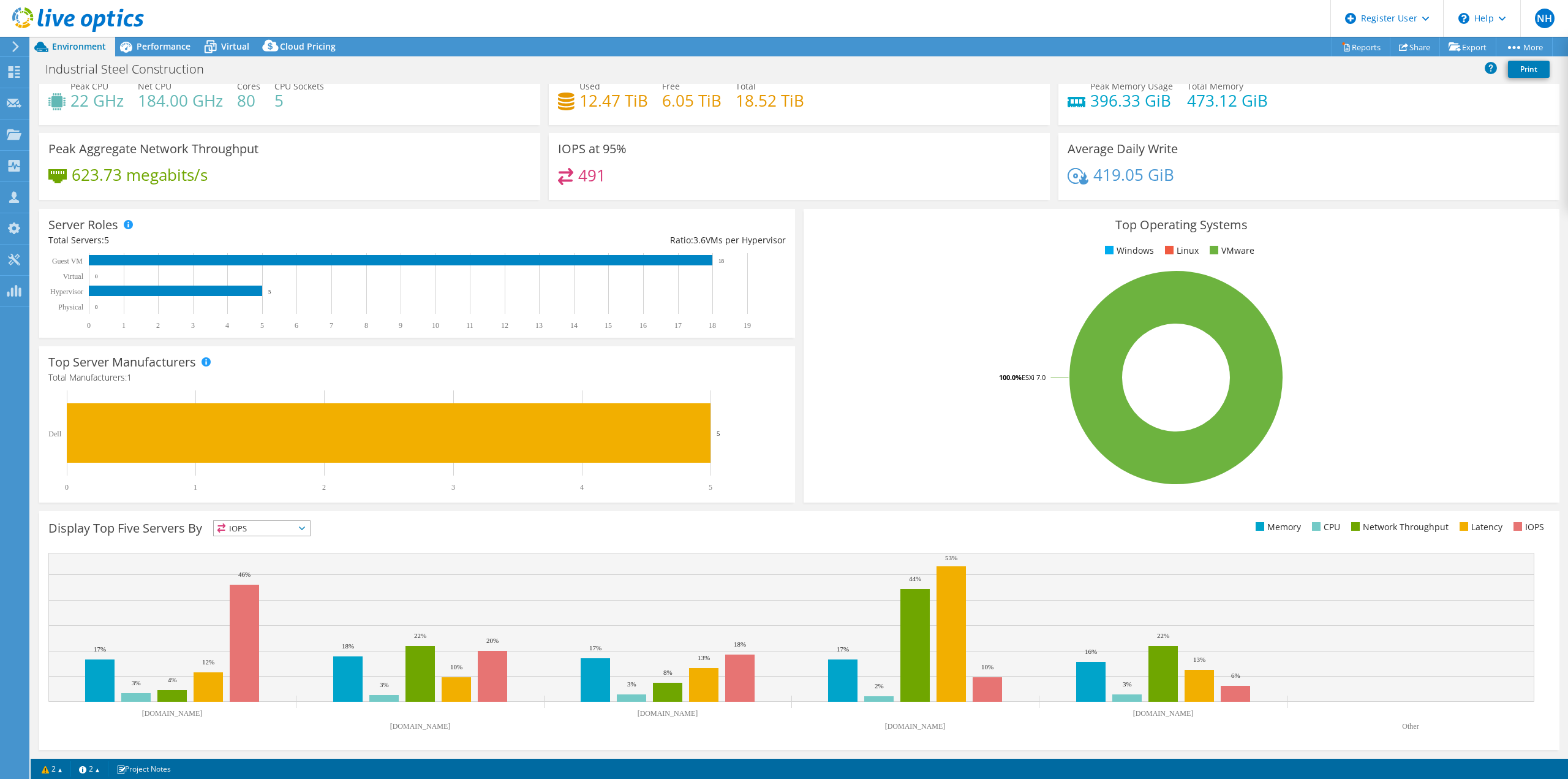
click at [269, 528] on span "IOPS" at bounding box center [261, 528] width 96 height 15
click at [411, 513] on div "Display Top Five Servers By IOPS IOPS" at bounding box center [799, 631] width 1520 height 239
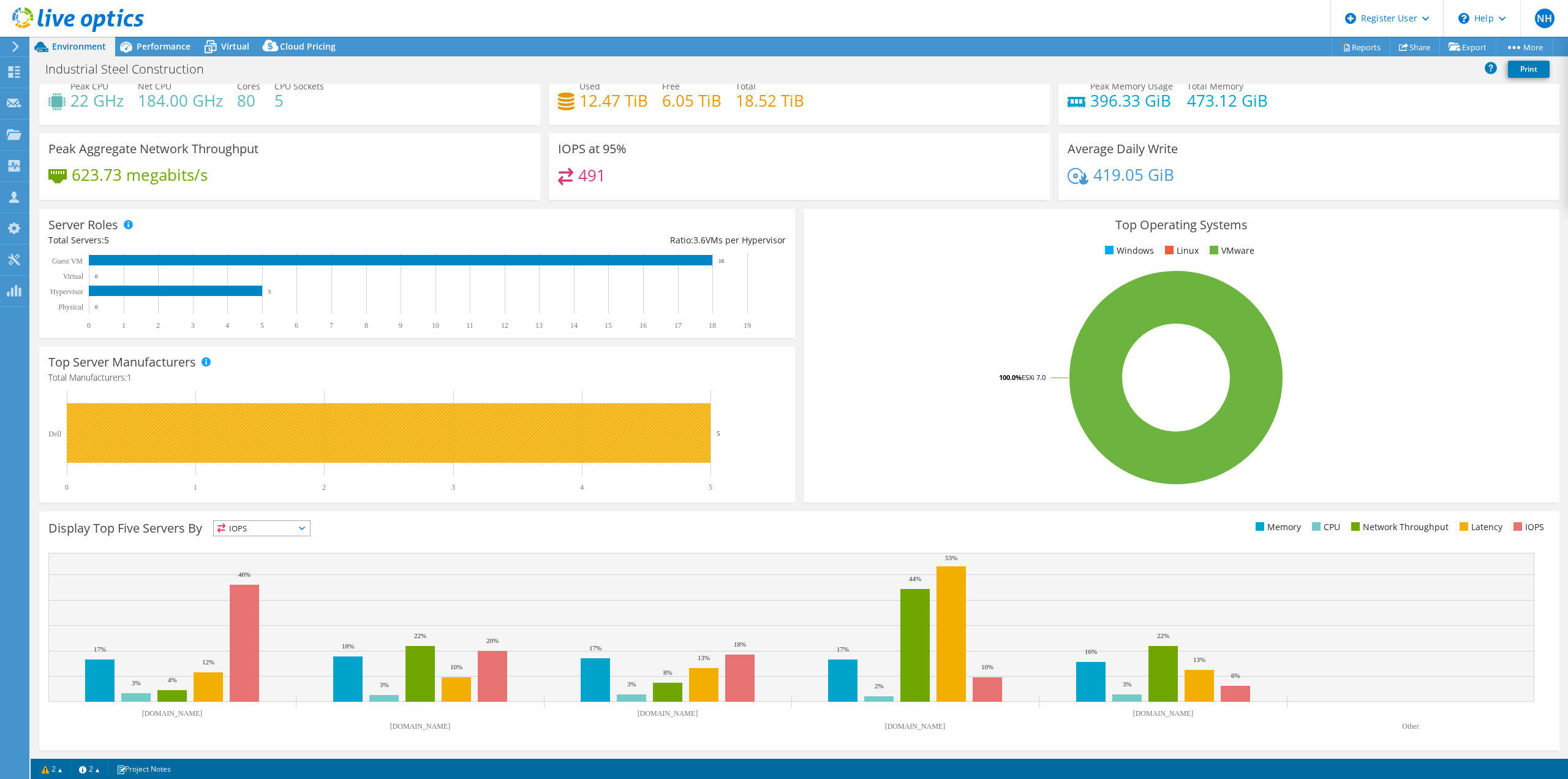
scroll to position [0, 0]
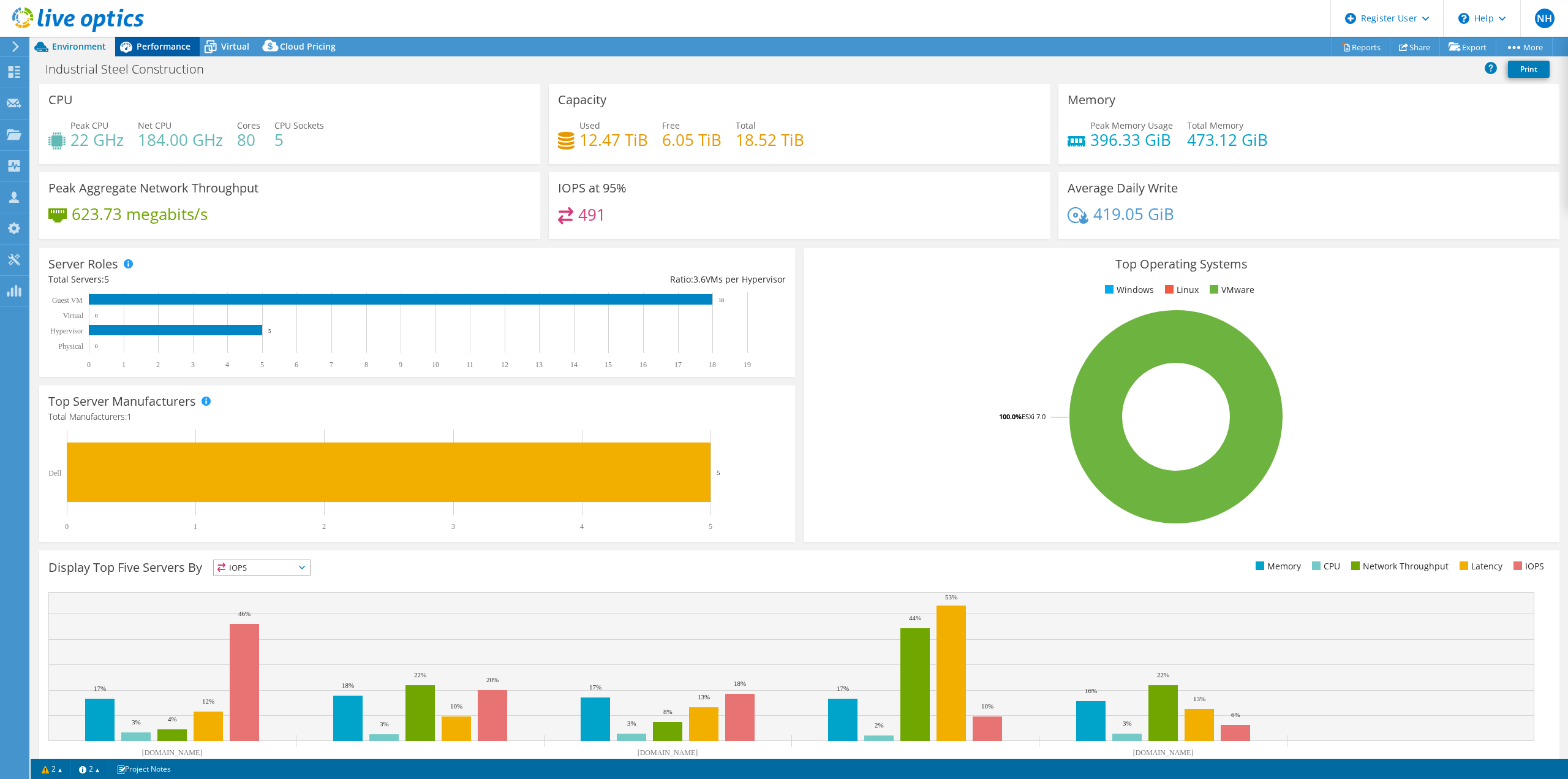
click at [150, 50] on span "Performance" at bounding box center [164, 46] width 54 height 12
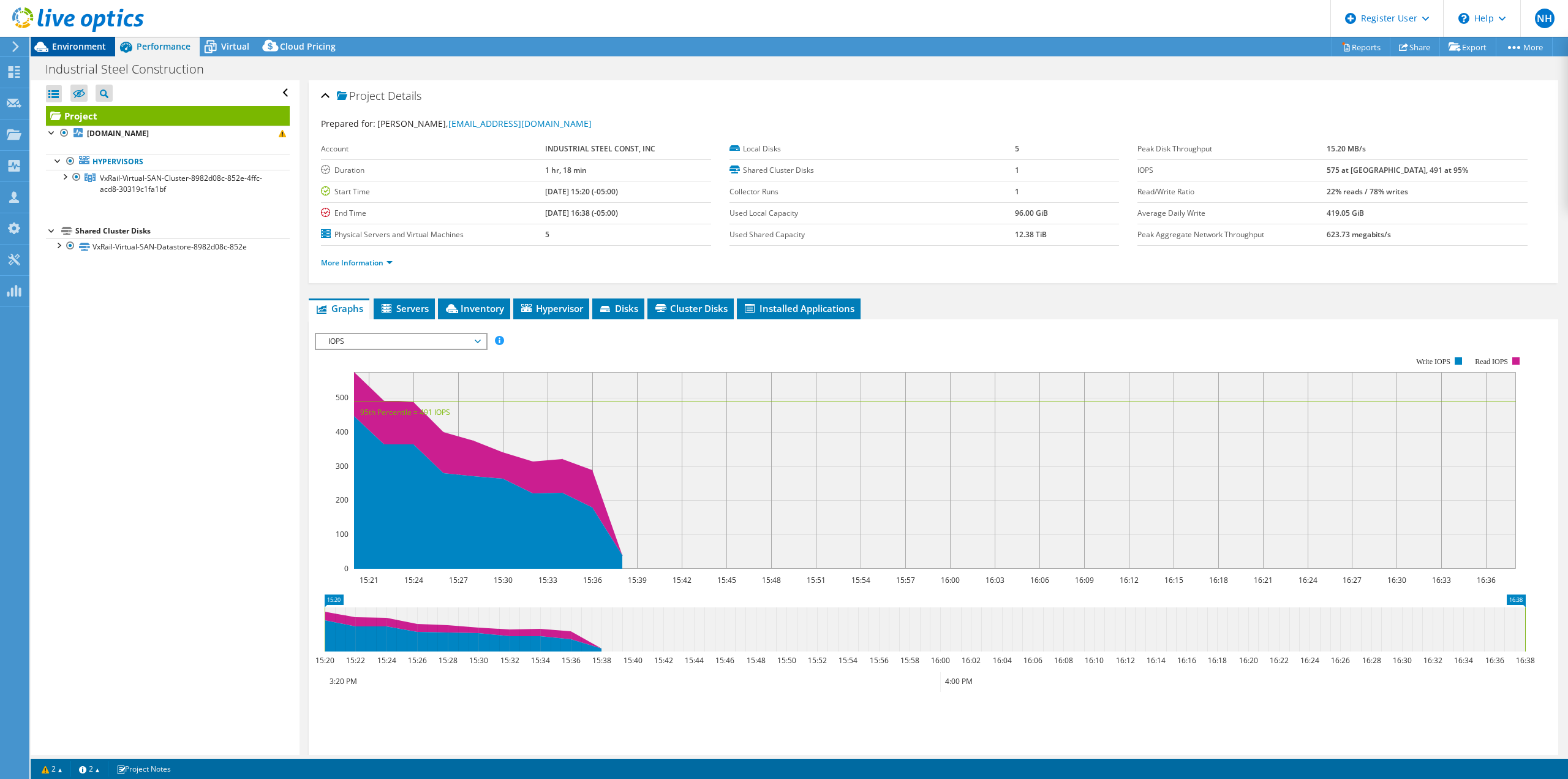
click at [79, 43] on span "Environment" at bounding box center [79, 46] width 54 height 12
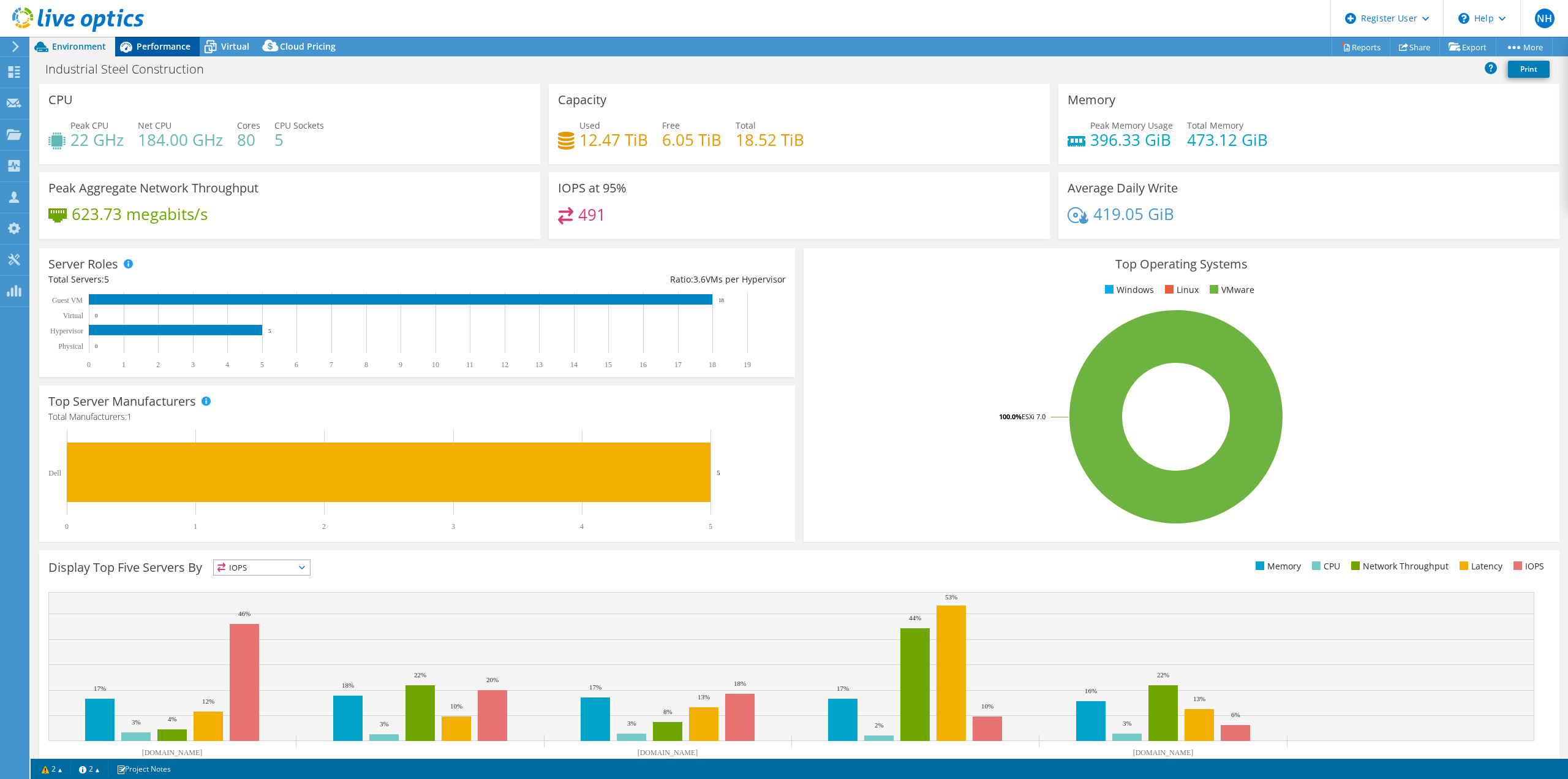
click at [156, 44] on span "Performance" at bounding box center [164, 46] width 54 height 12
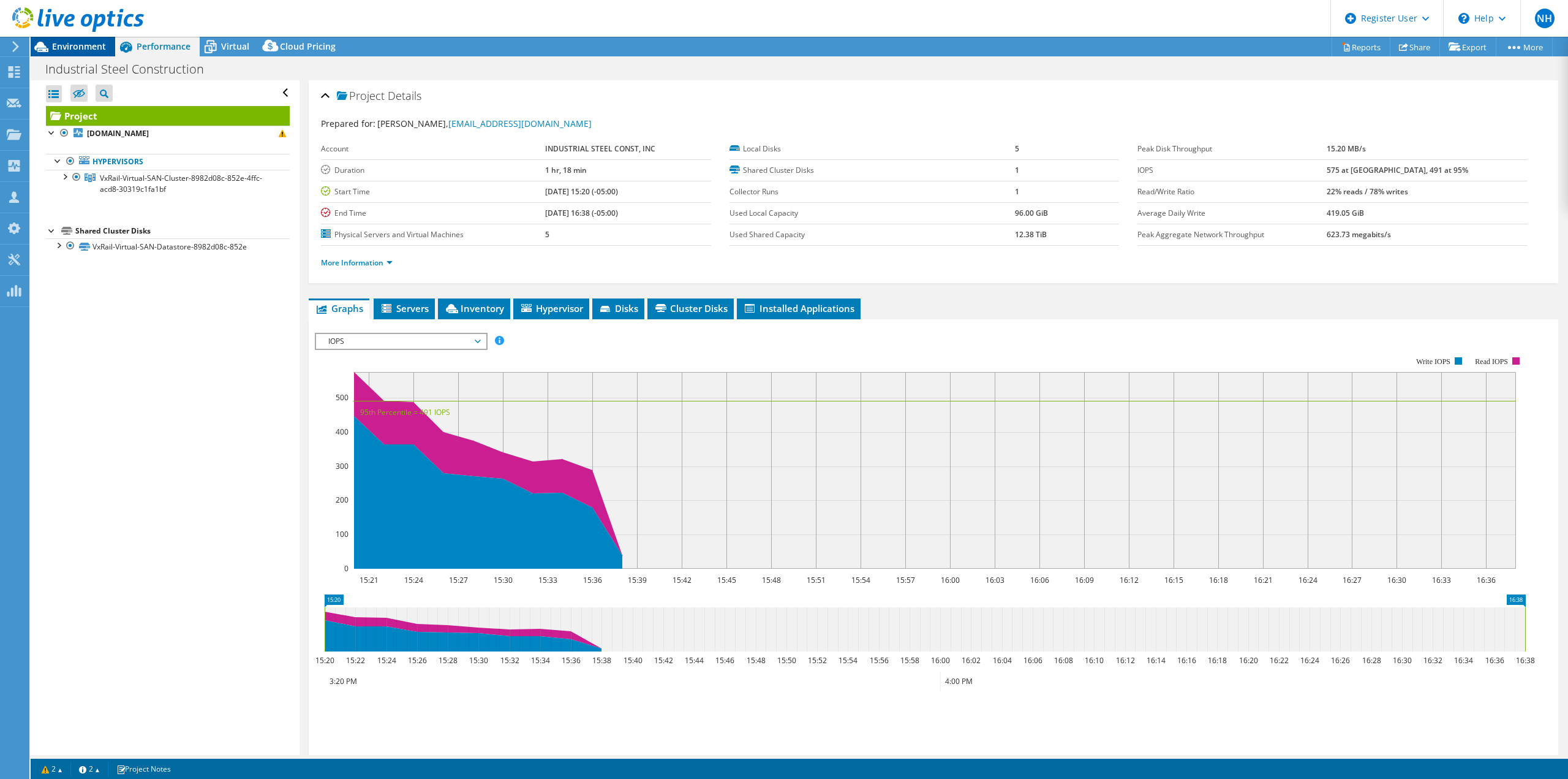
click at [65, 48] on span "Environment" at bounding box center [79, 46] width 54 height 12
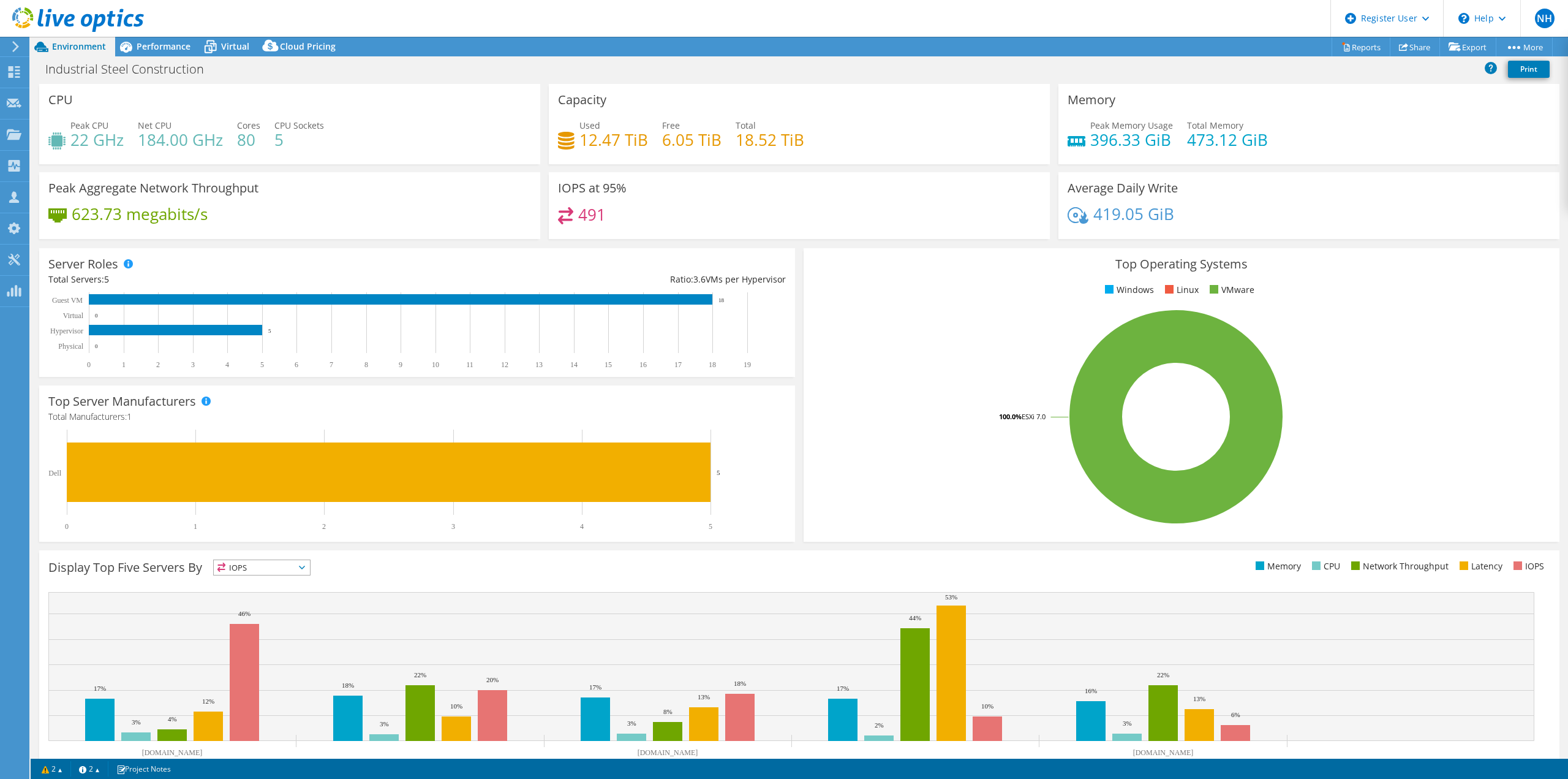
drag, startPoint x: 158, startPoint y: 43, endPoint x: 170, endPoint y: 62, distance: 22.5
click at [158, 43] on span "Performance" at bounding box center [164, 46] width 54 height 12
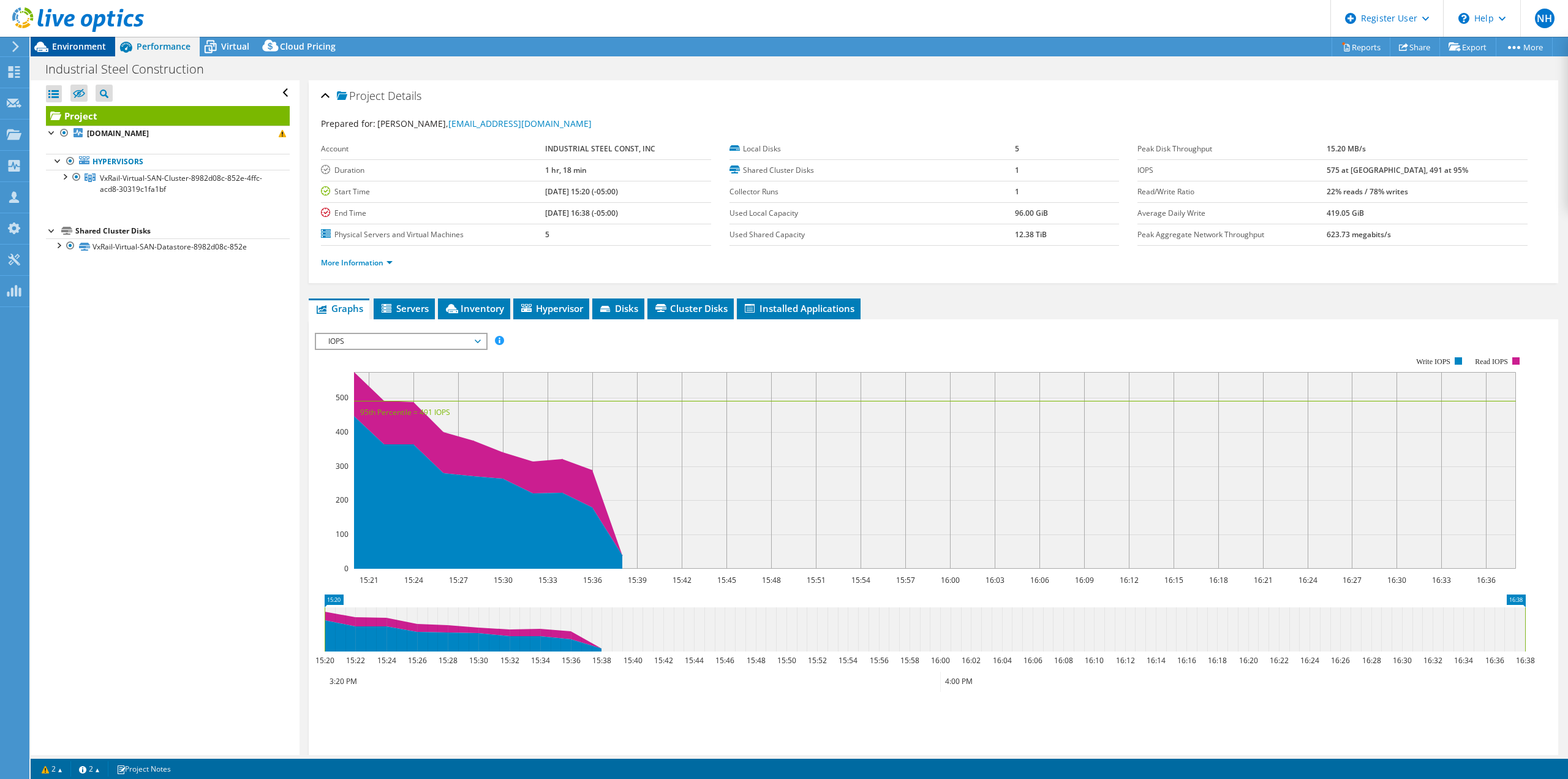
click at [57, 50] on span "Environment" at bounding box center [79, 46] width 54 height 12
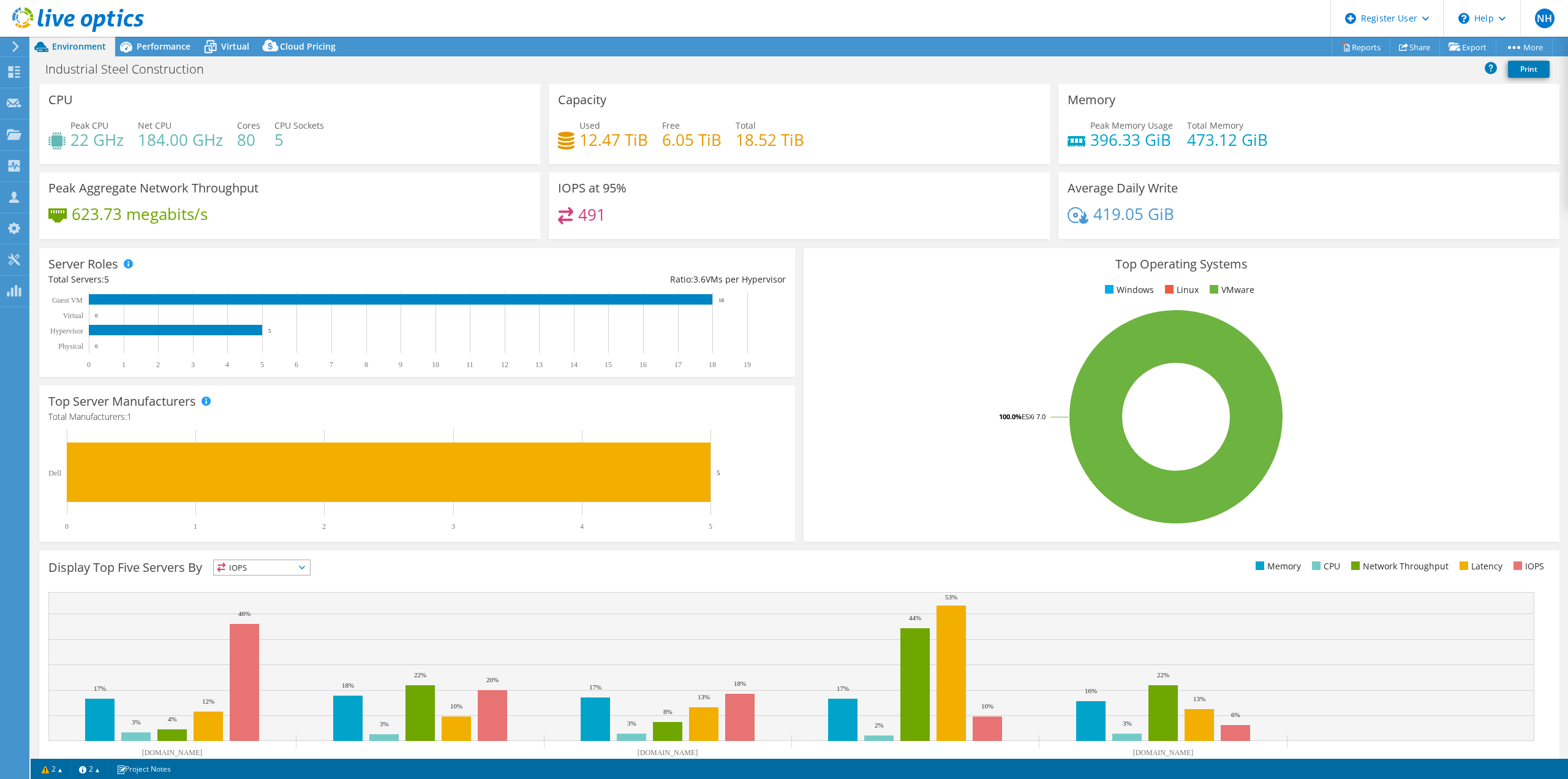
click at [54, 15] on use at bounding box center [78, 19] width 132 height 25
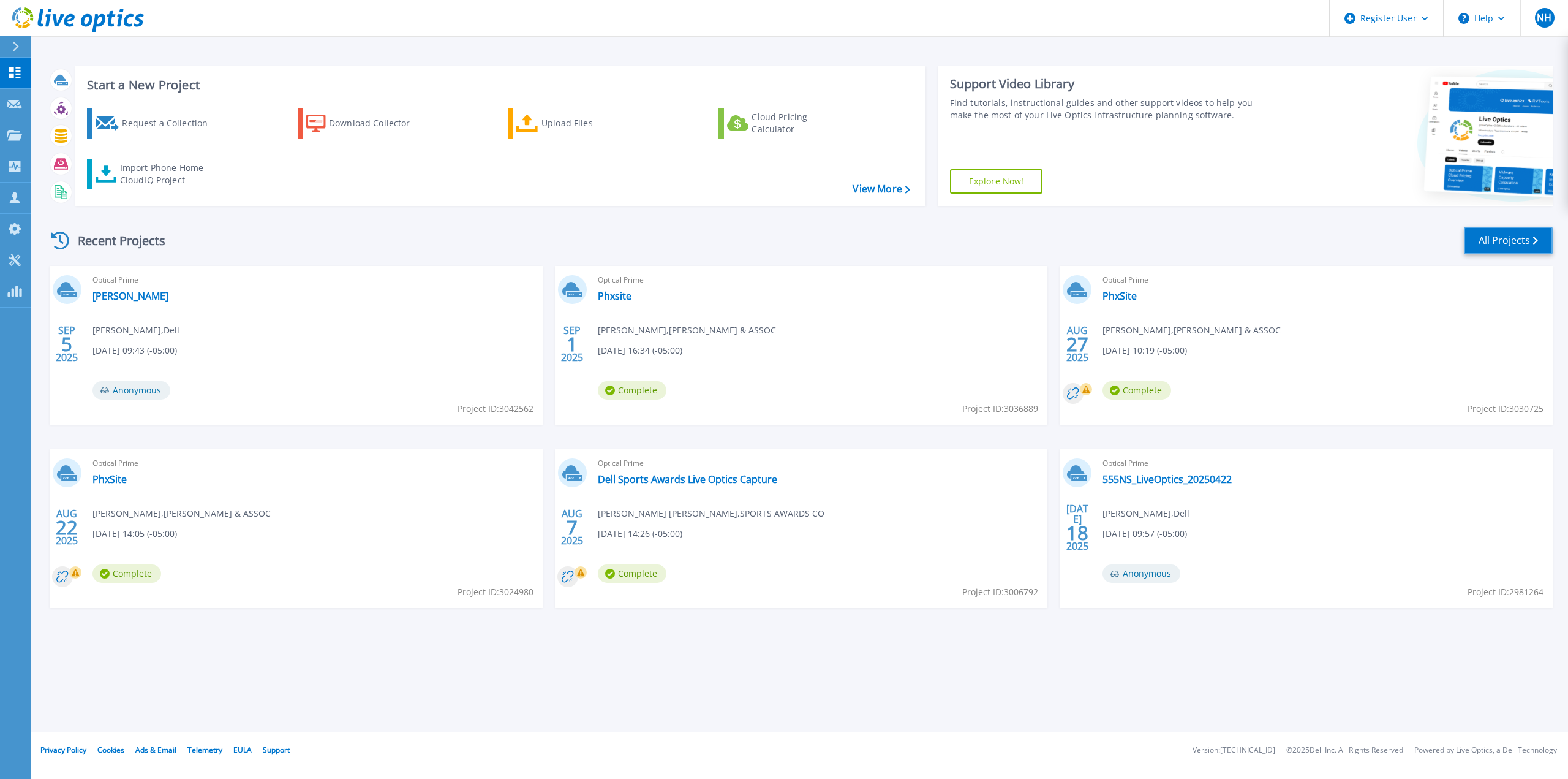
click at [1498, 250] on link "All Projects" at bounding box center [1508, 240] width 89 height 28
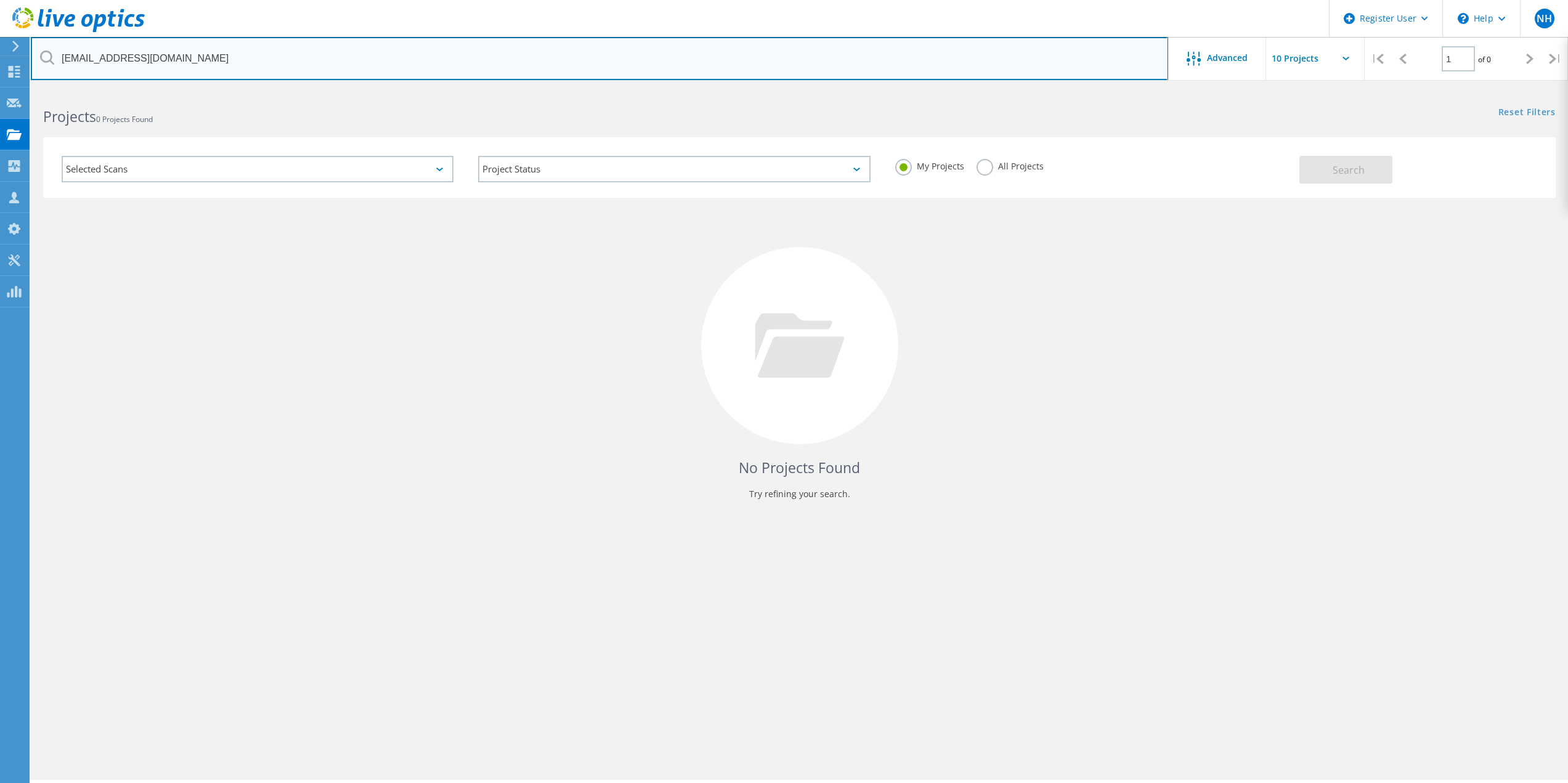
click at [296, 57] on input "[EMAIL_ADDRESS][DOMAIN_NAME]" at bounding box center [599, 58] width 1138 height 43
drag, startPoint x: 222, startPoint y: 60, endPoint x: -60, endPoint y: 51, distance: 282.1
click at [0, 51] on html "Register User \n Help Explore Helpful Articles Contact Support NH Dell User Nat…" at bounding box center [784, 408] width 1568 height 817
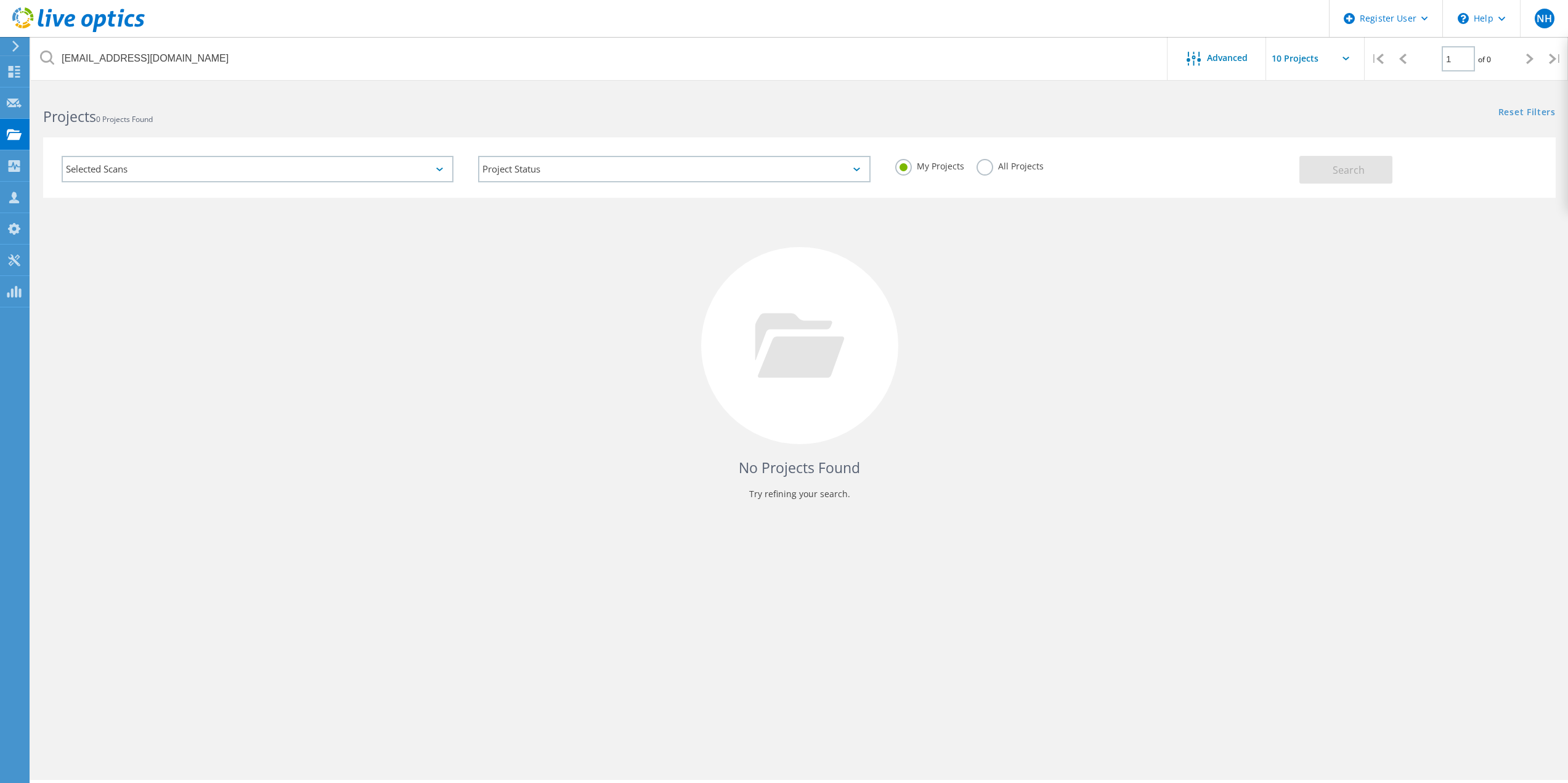
click at [983, 171] on label "All Projects" at bounding box center [1010, 165] width 67 height 12
click at [0, 0] on input "All Projects" at bounding box center [0, 0] width 0 height 0
drag, startPoint x: 1335, startPoint y: 172, endPoint x: 968, endPoint y: 255, distance: 376.3
click at [1334, 174] on span "Search" at bounding box center [1349, 170] width 32 height 14
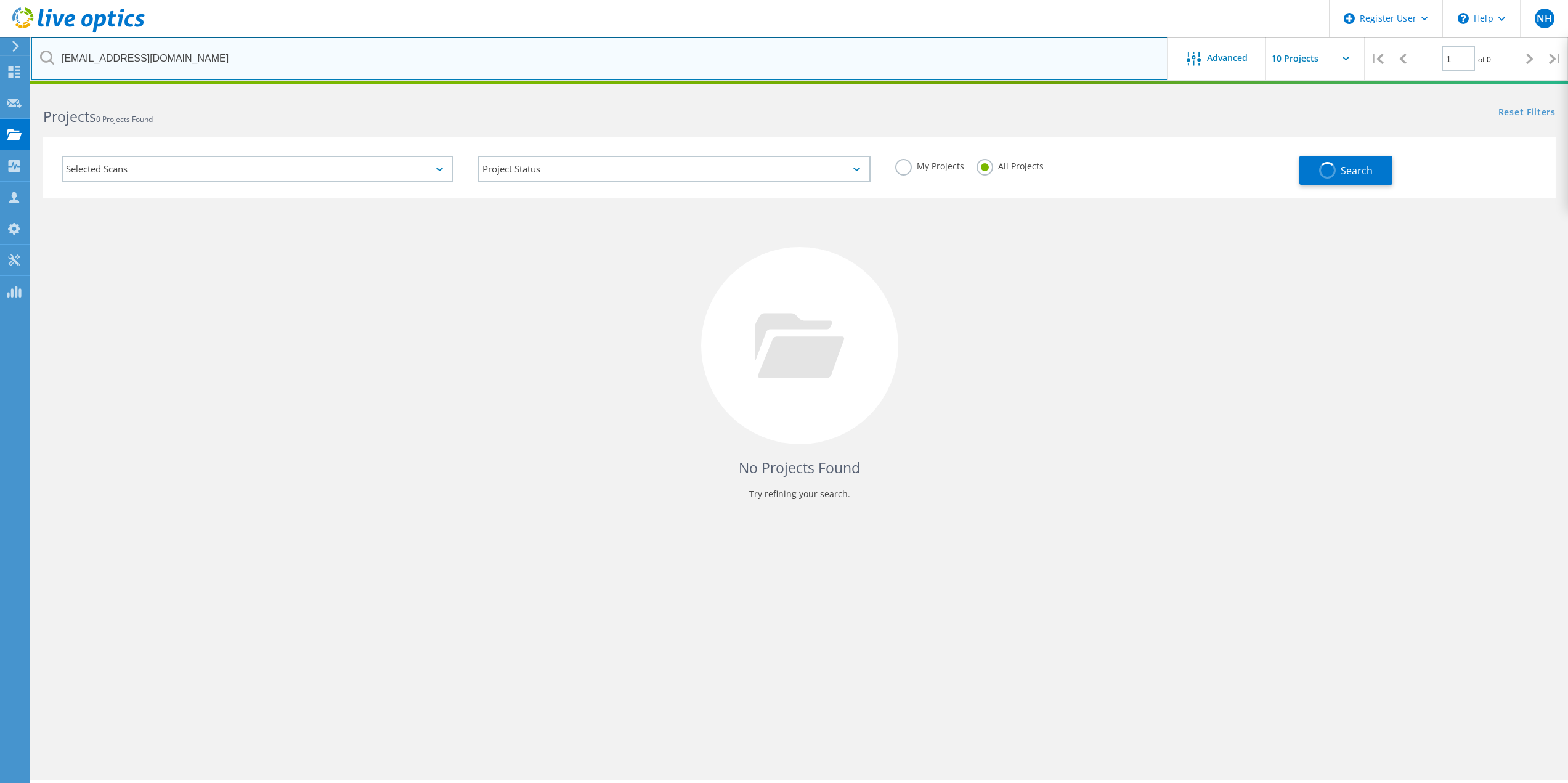
click at [220, 53] on input "[EMAIL_ADDRESS][DOMAIN_NAME]" at bounding box center [599, 58] width 1138 height 43
drag, startPoint x: 232, startPoint y: 58, endPoint x: -20, endPoint y: 58, distance: 252.0
click at [0, 58] on html "Register User \n Help Explore Helpful Articles Contact Support NH Dell User Nat…" at bounding box center [784, 408] width 1568 height 817
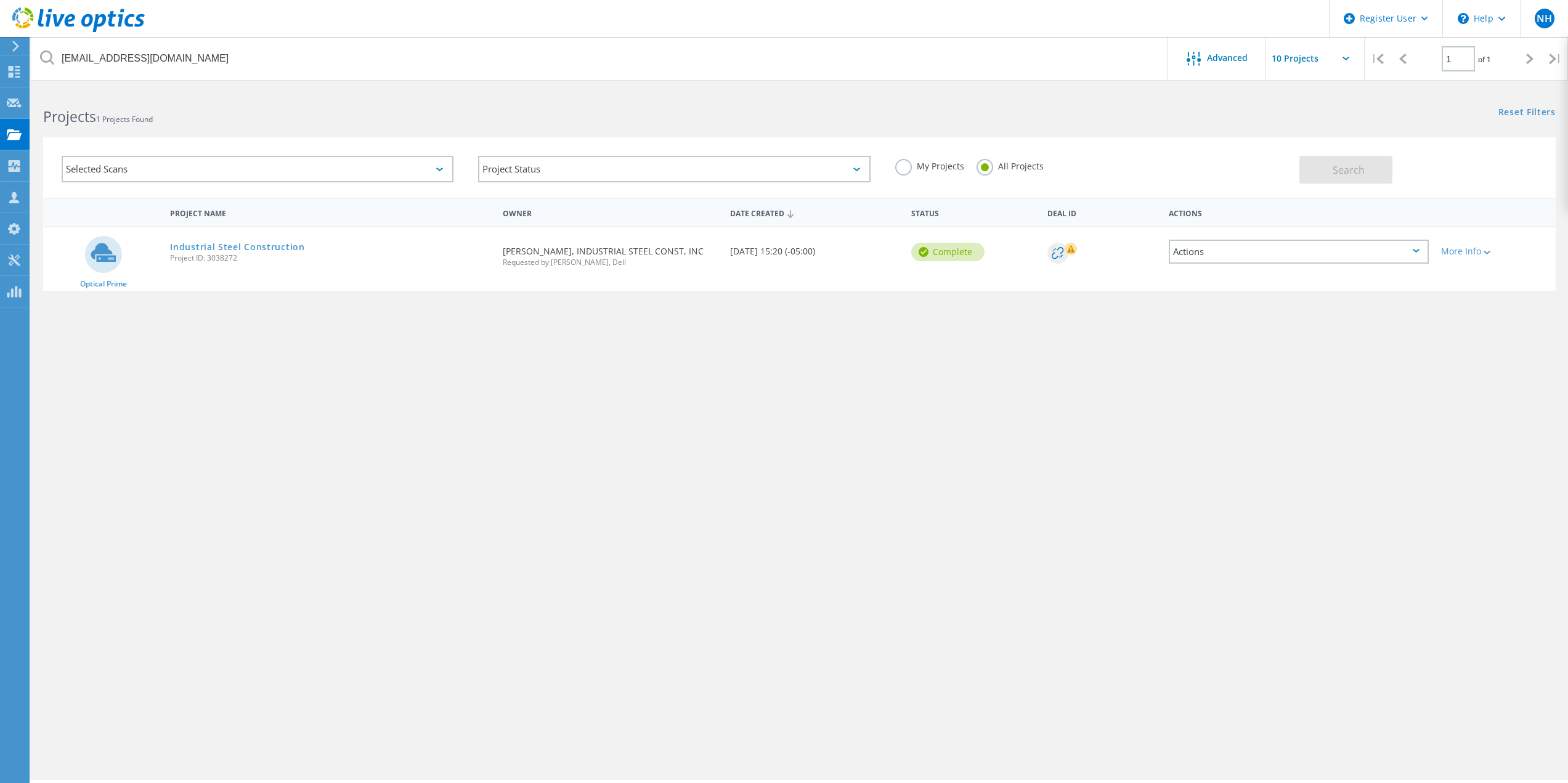
click at [421, 404] on div "Project Name Owner Date Created Status Deal Id Actions Optical Prime Industrial…" at bounding box center [799, 358] width 1513 height 320
